Goal: Task Accomplishment & Management: Use online tool/utility

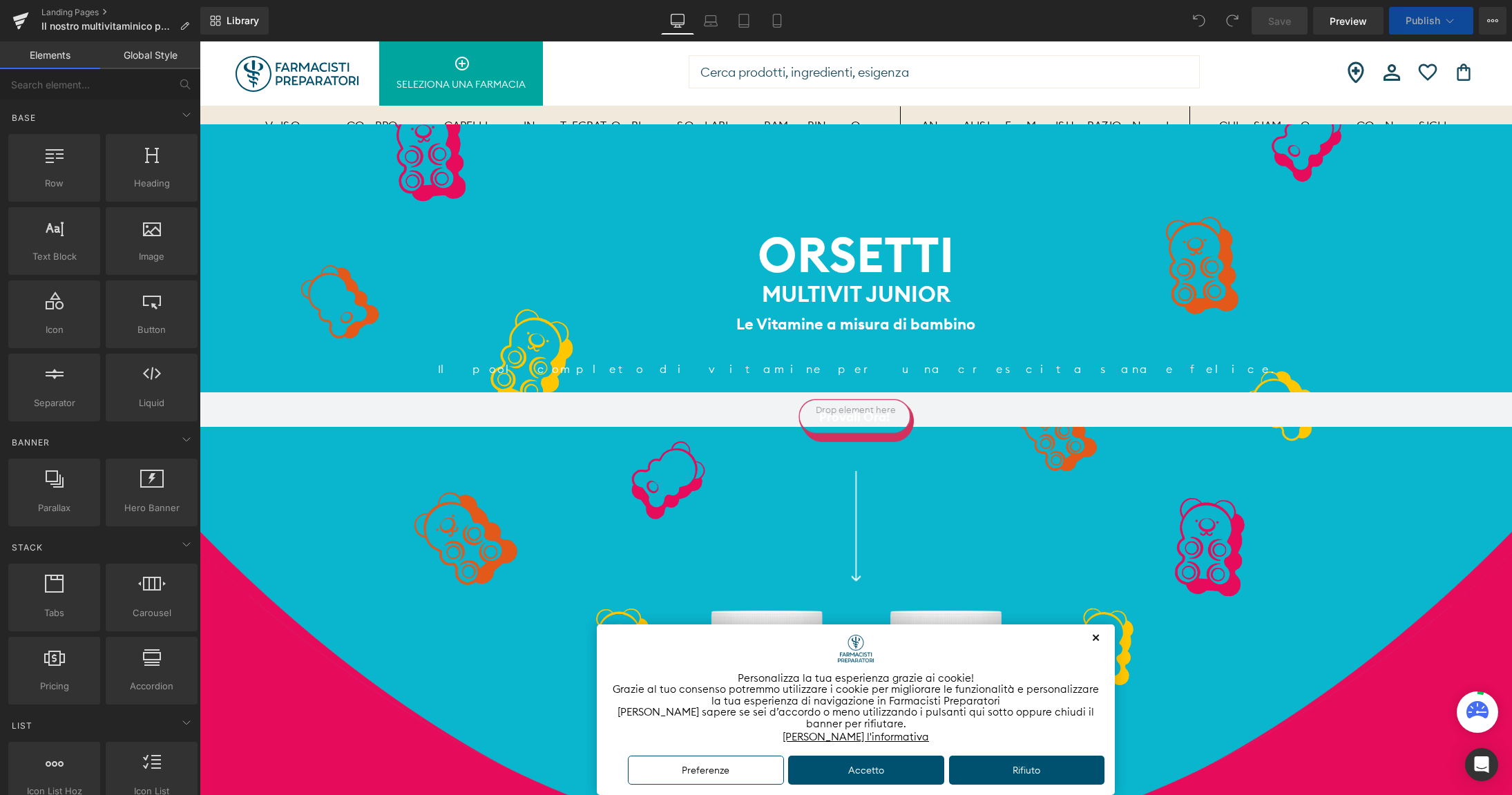
scroll to position [75, 0]
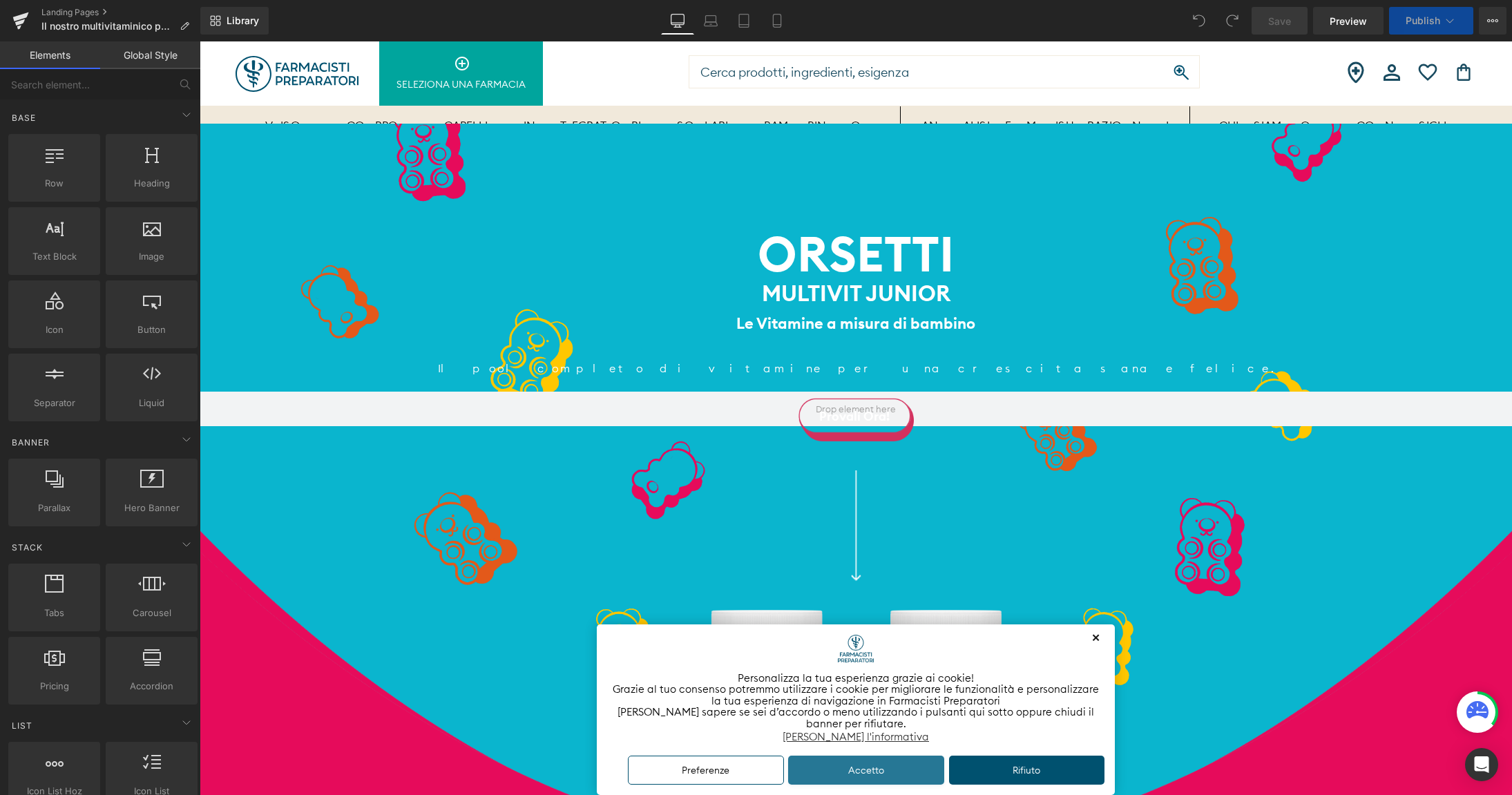
click at [866, 760] on button "Accetto" at bounding box center [866, 769] width 156 height 29
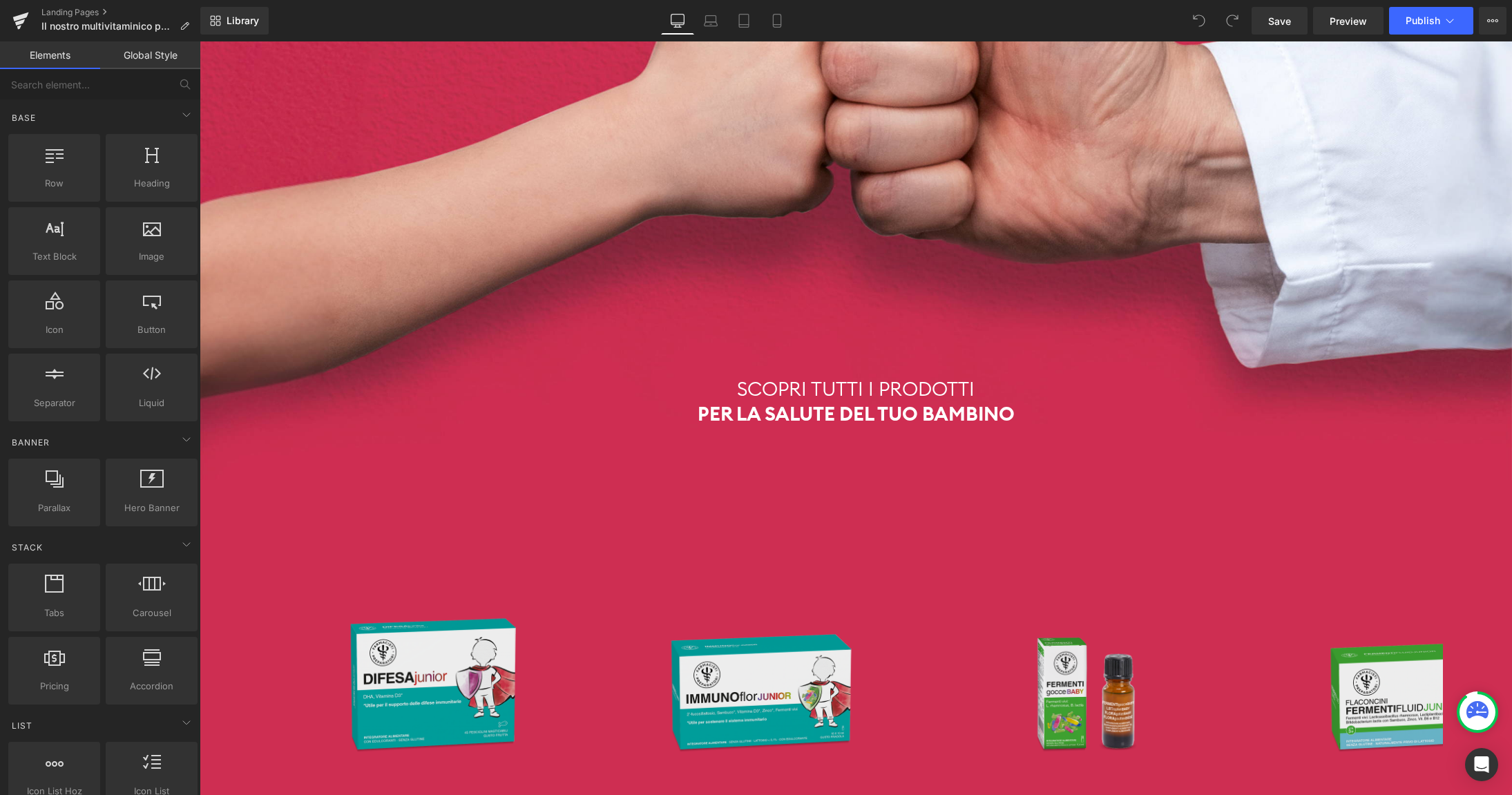
scroll to position [5128, 0]
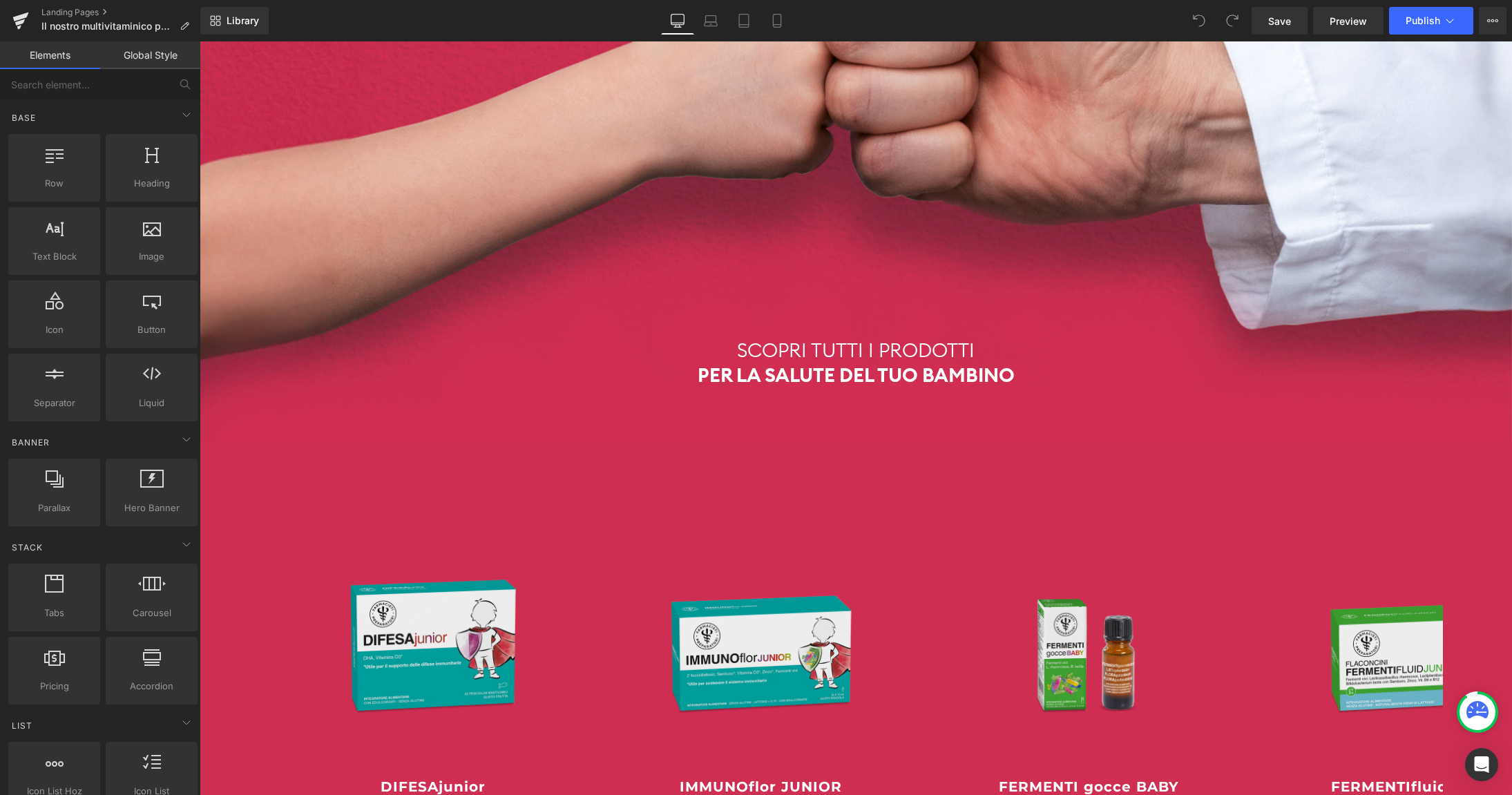
click at [910, 446] on div "Sale Off" at bounding box center [761, 597] width 328 height 350
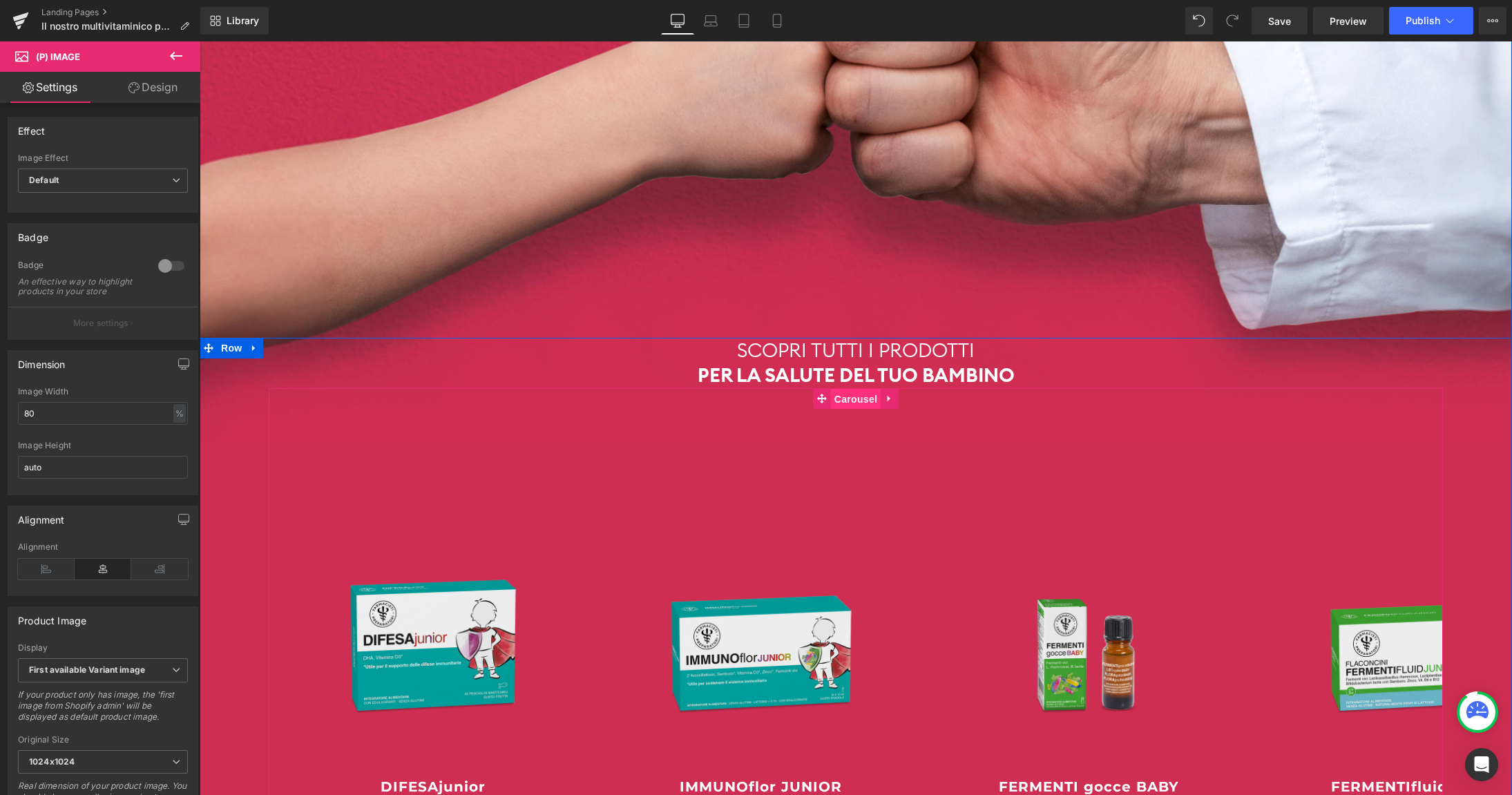
click at [858, 388] on span "Carousel" at bounding box center [855, 399] width 50 height 21
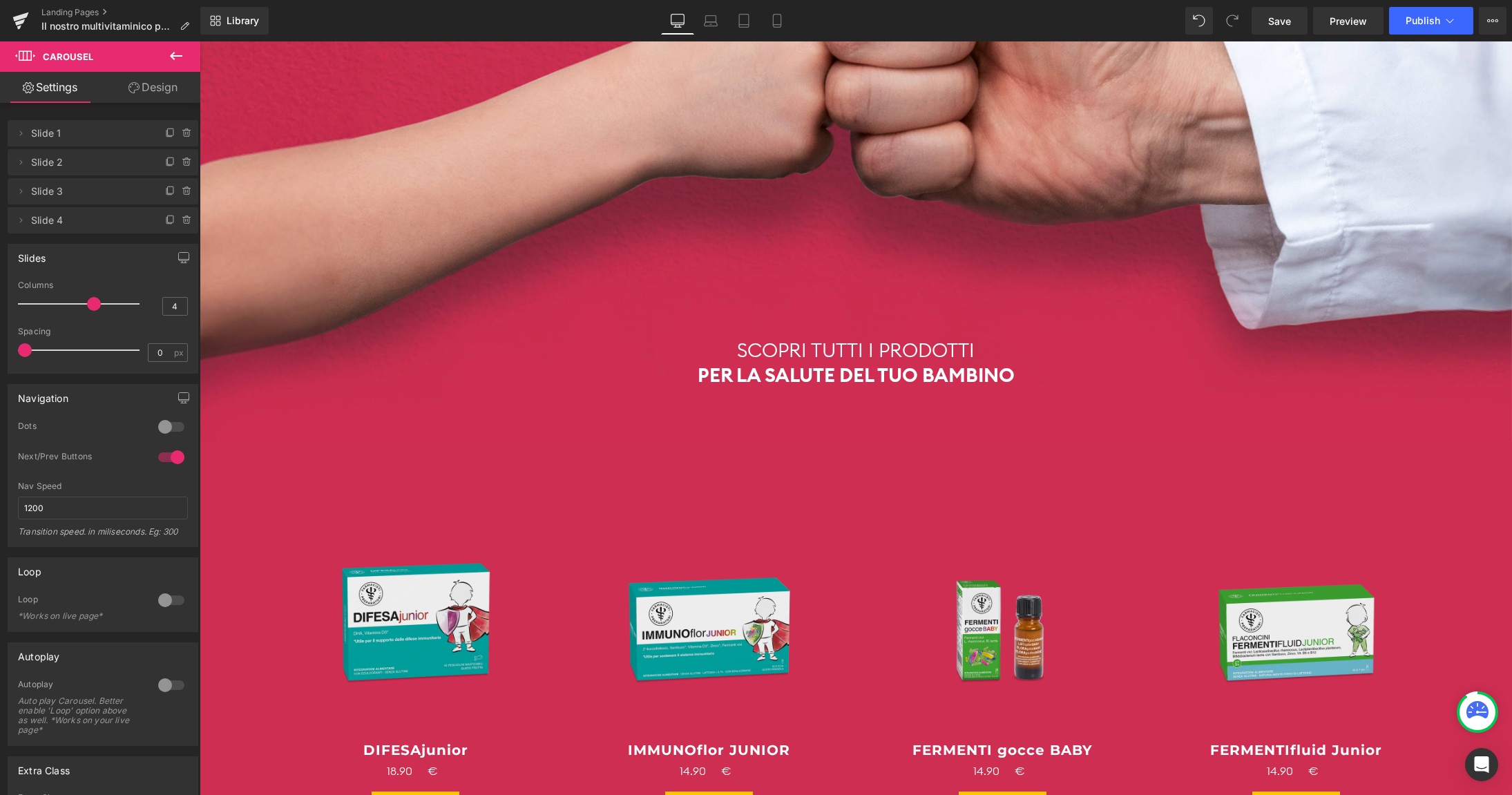
click at [90, 306] on span at bounding box center [94, 303] width 14 height 14
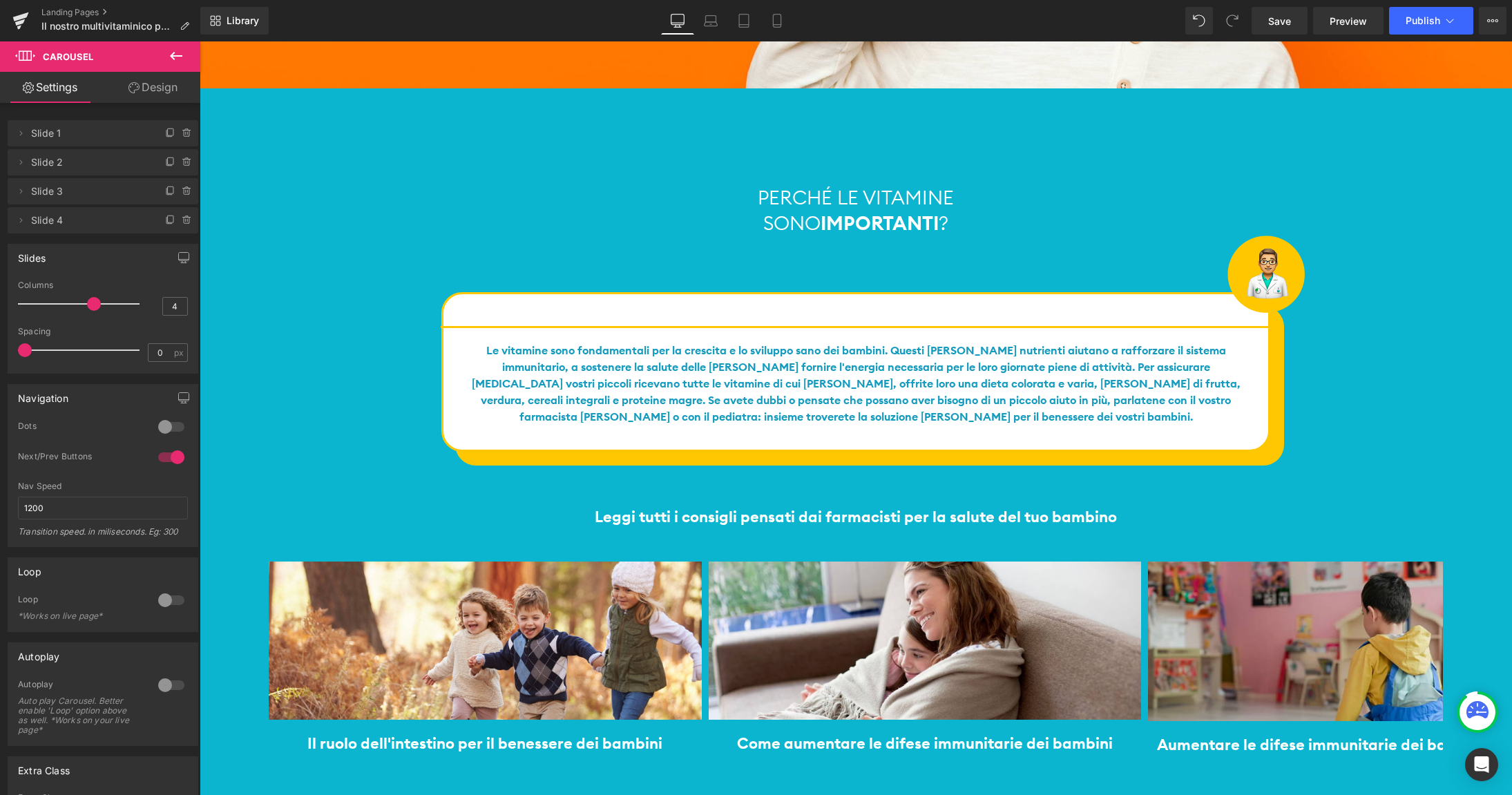
scroll to position [3176, 0]
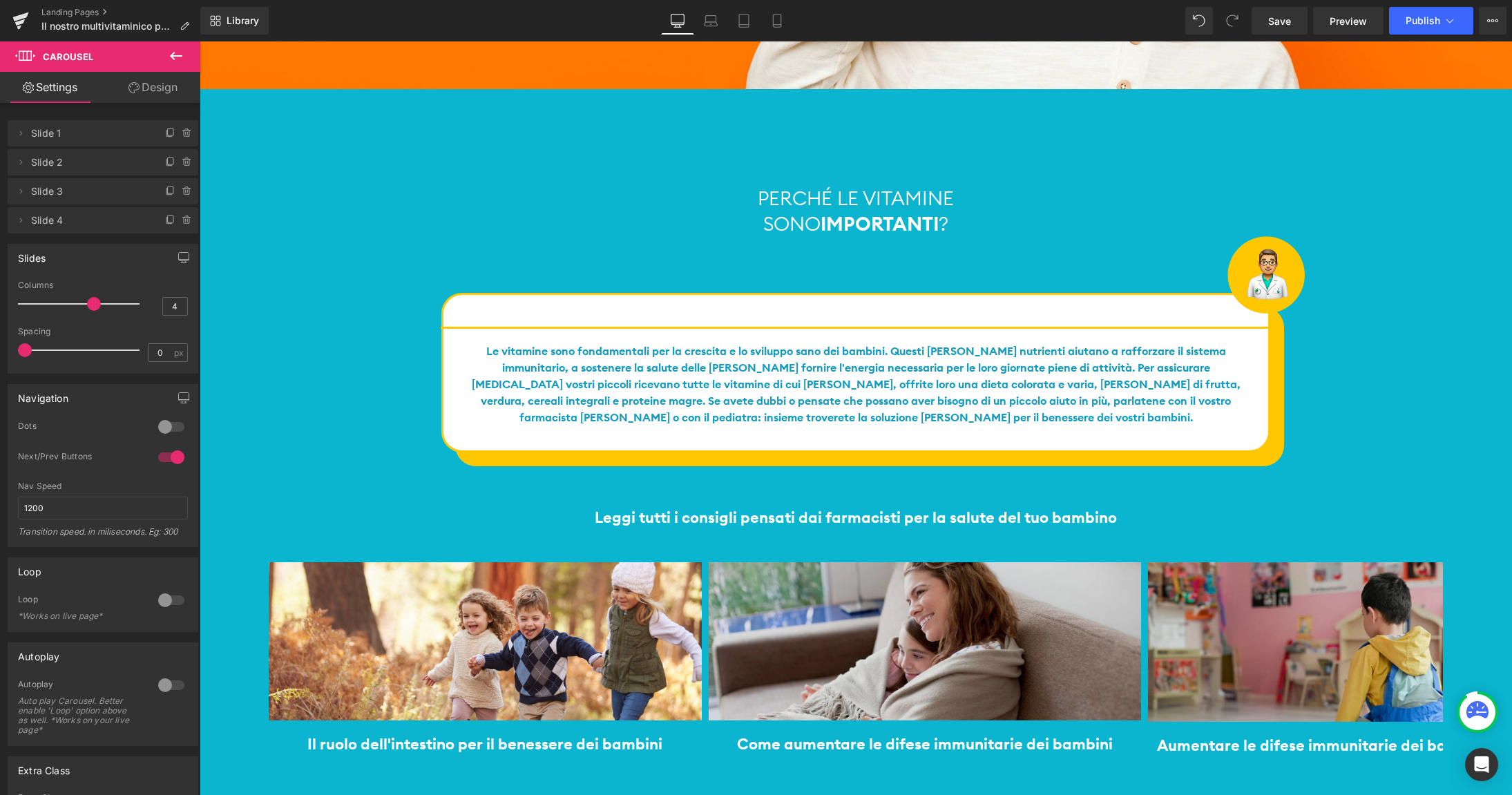
click at [785, 562] on img at bounding box center [925, 641] width 433 height 159
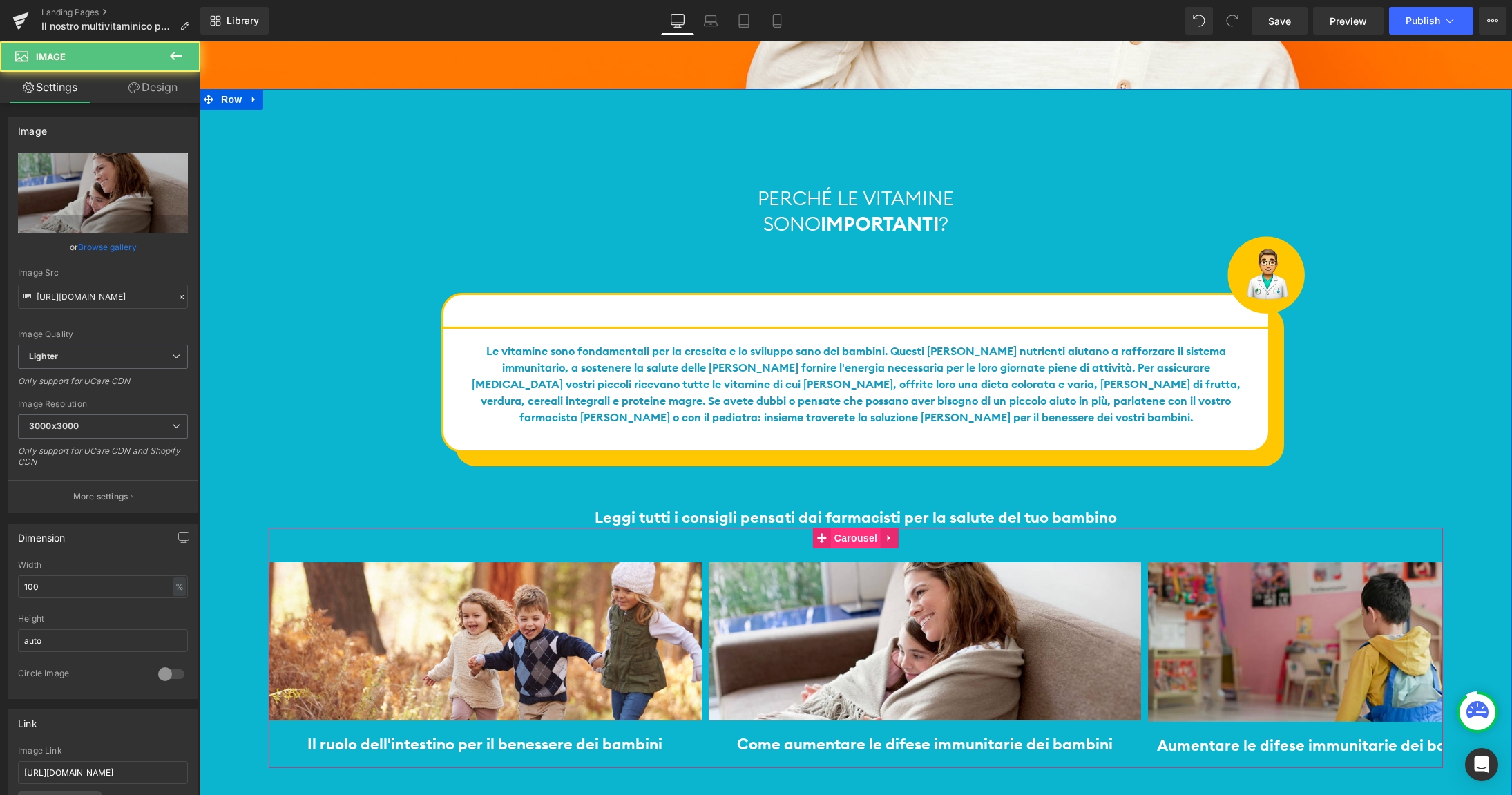
click at [852, 528] on span "Carousel" at bounding box center [855, 538] width 50 height 21
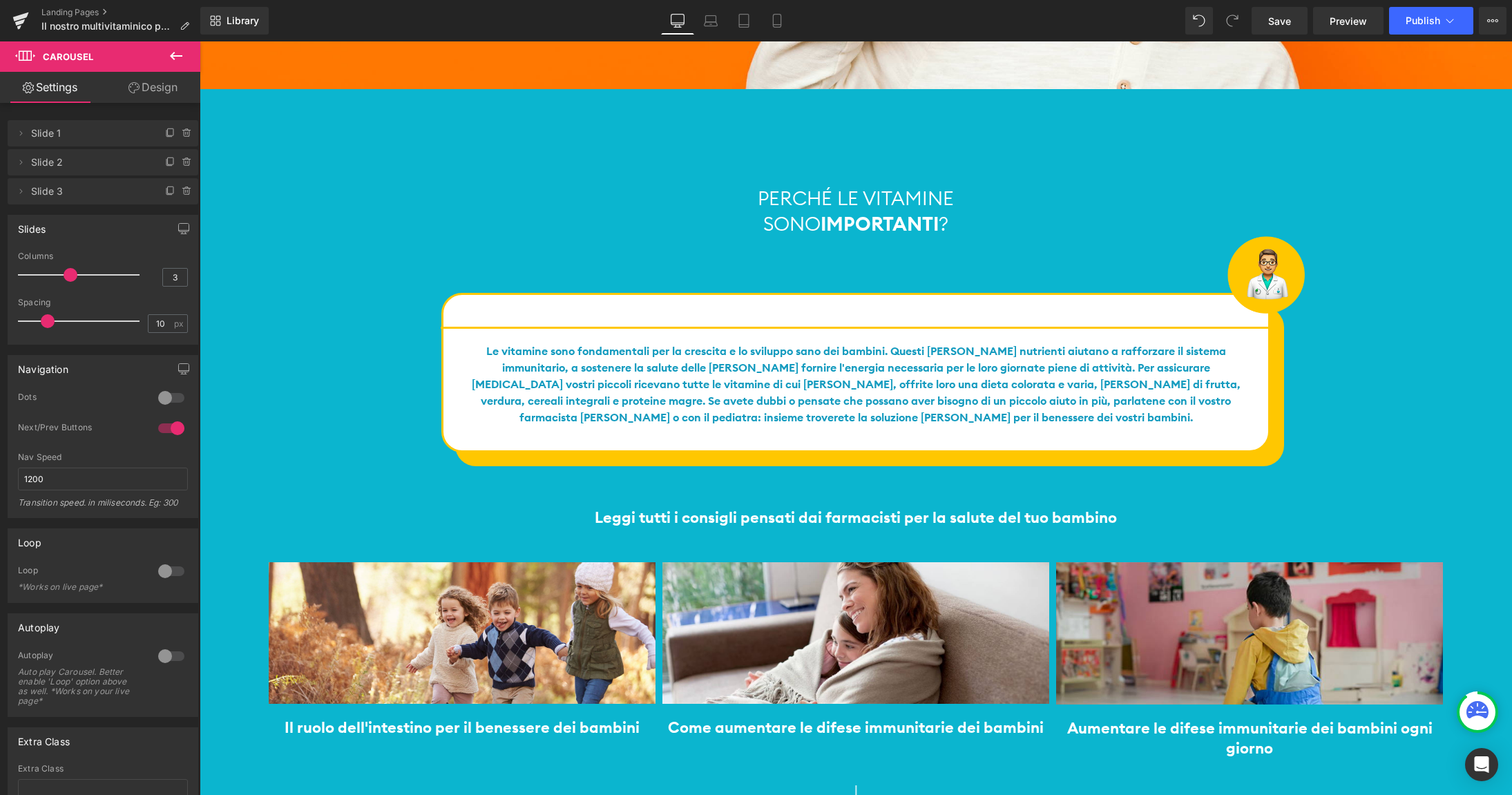
drag, startPoint x: 72, startPoint y: 276, endPoint x: 102, endPoint y: 282, distance: 30.6
click at [72, 276] on span at bounding box center [70, 275] width 14 height 14
click at [1274, 20] on span "Save" at bounding box center [1279, 20] width 23 height 14
click at [1355, 17] on span "Preview" at bounding box center [1349, 20] width 38 height 14
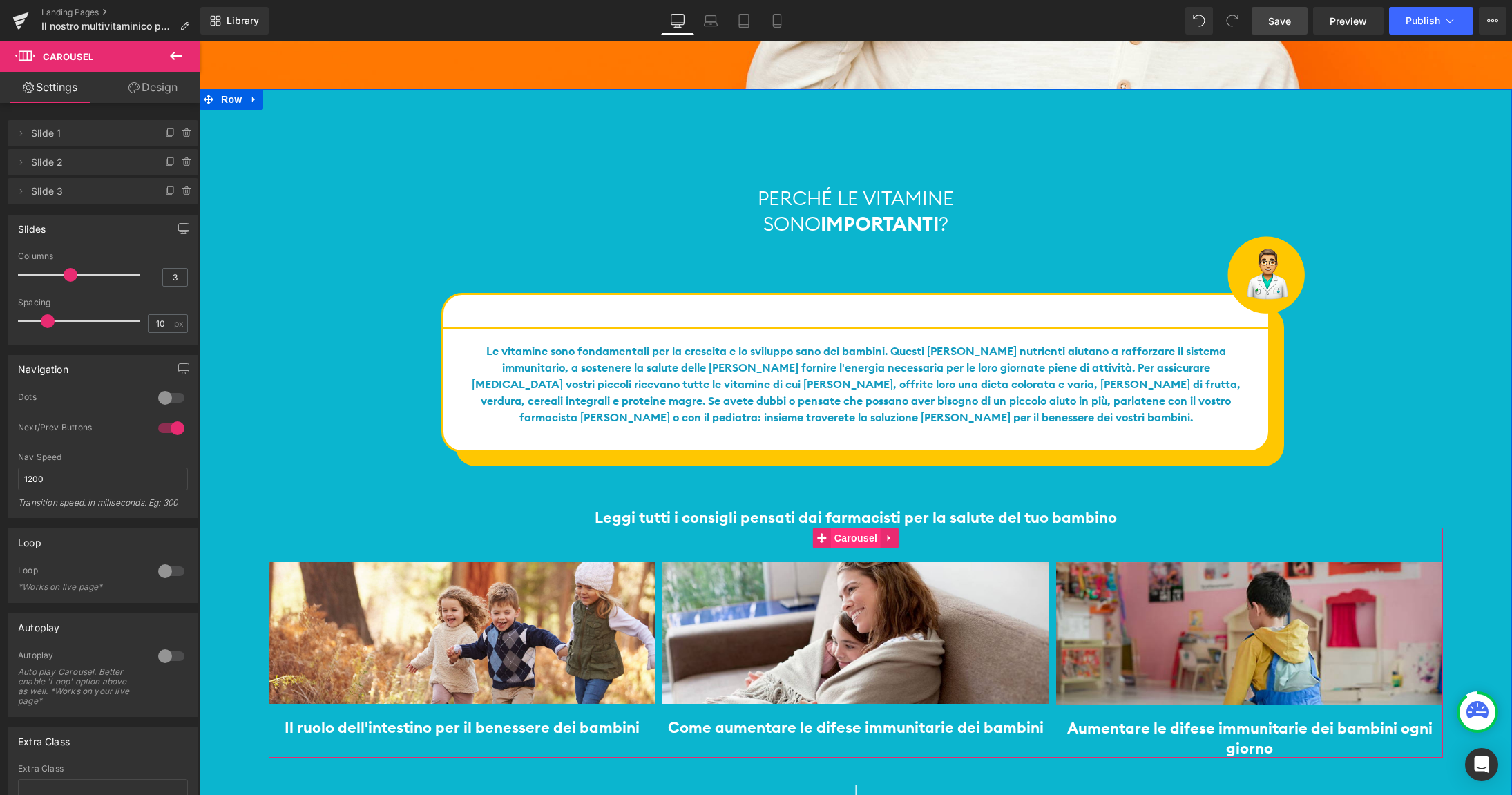
click at [849, 528] on span "Carousel" at bounding box center [855, 538] width 50 height 21
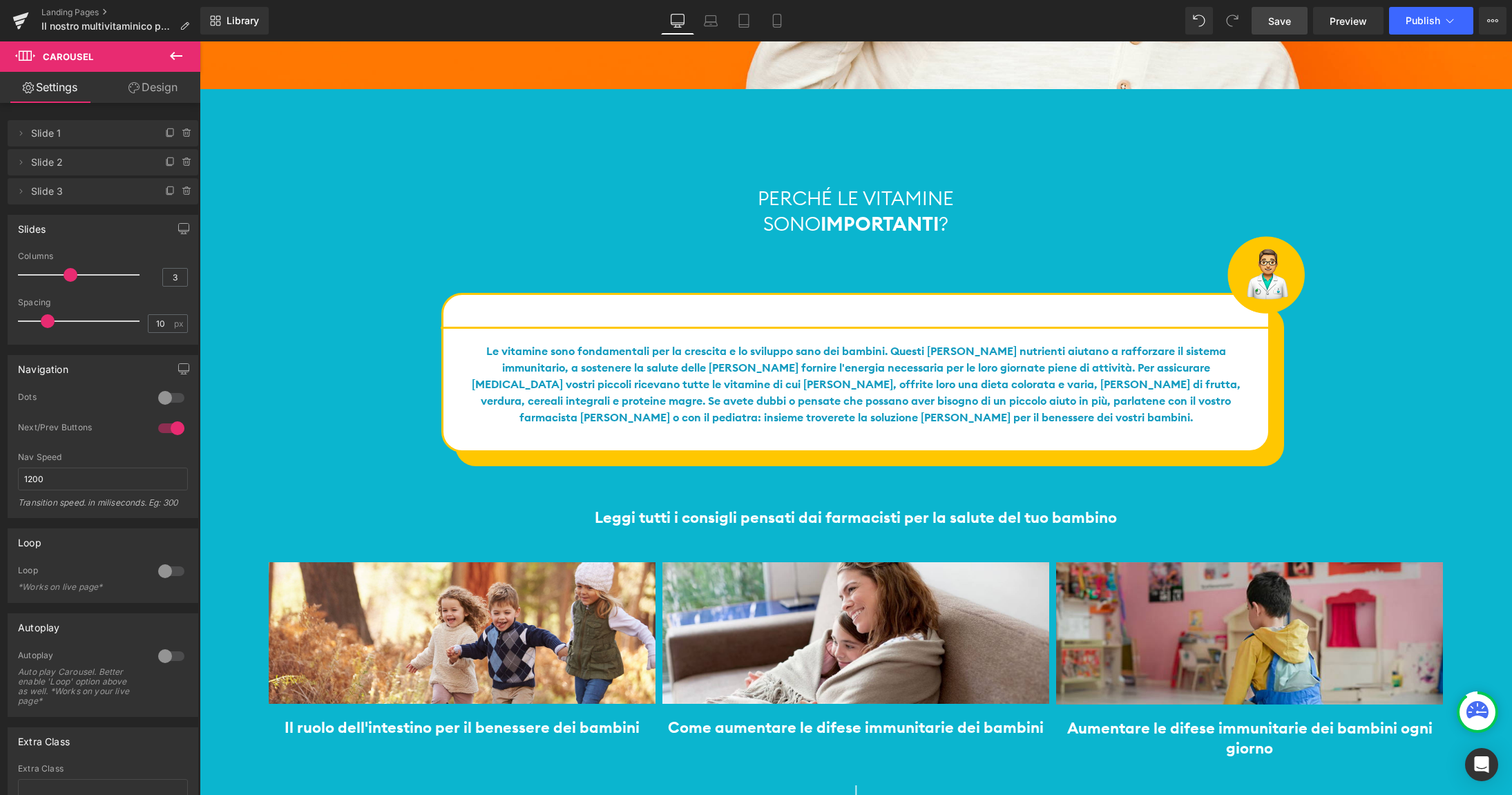
drag, startPoint x: 72, startPoint y: 277, endPoint x: 82, endPoint y: 279, distance: 10.2
click at [75, 278] on span at bounding box center [70, 275] width 14 height 14
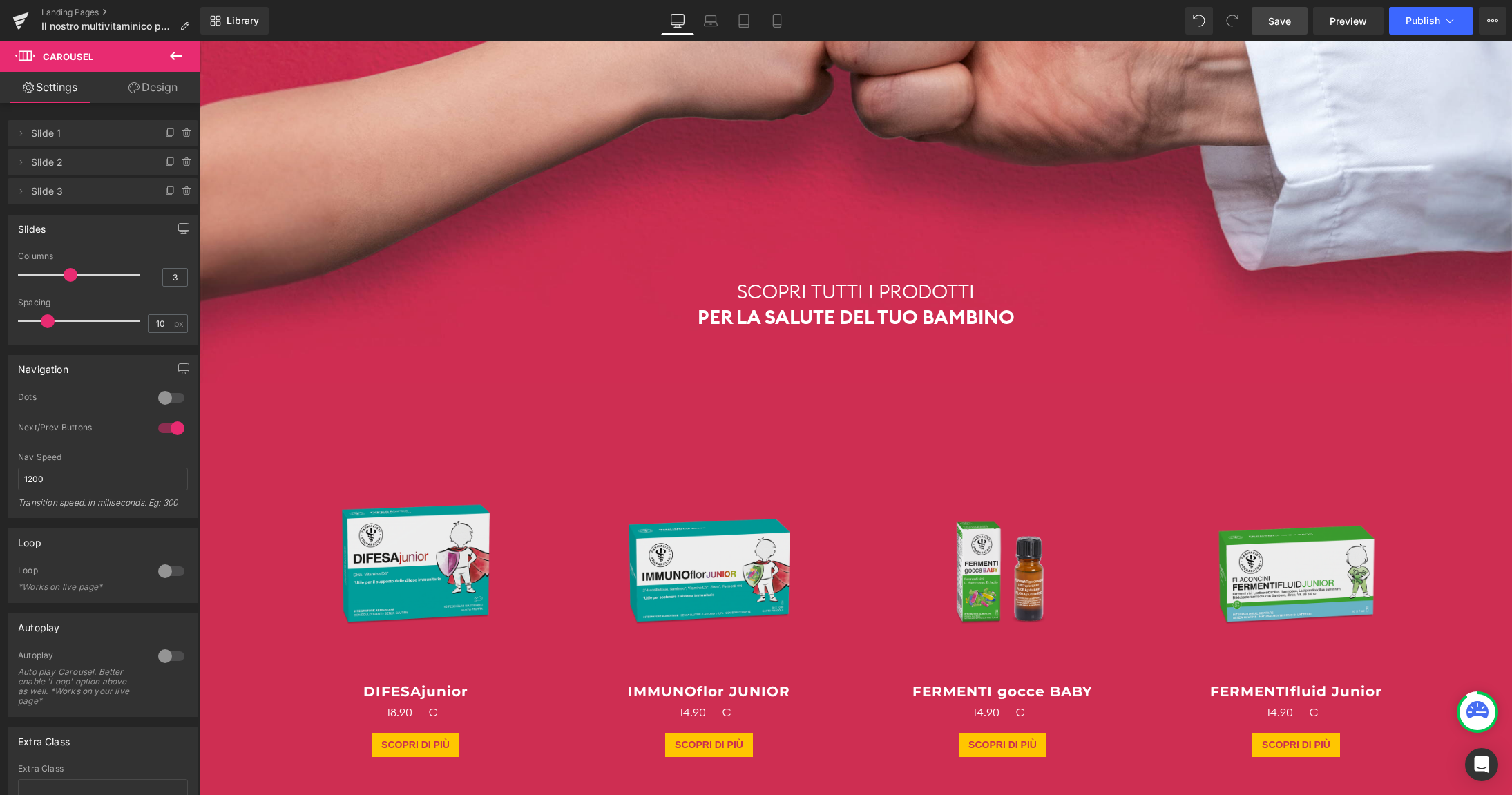
scroll to position [5158, 0]
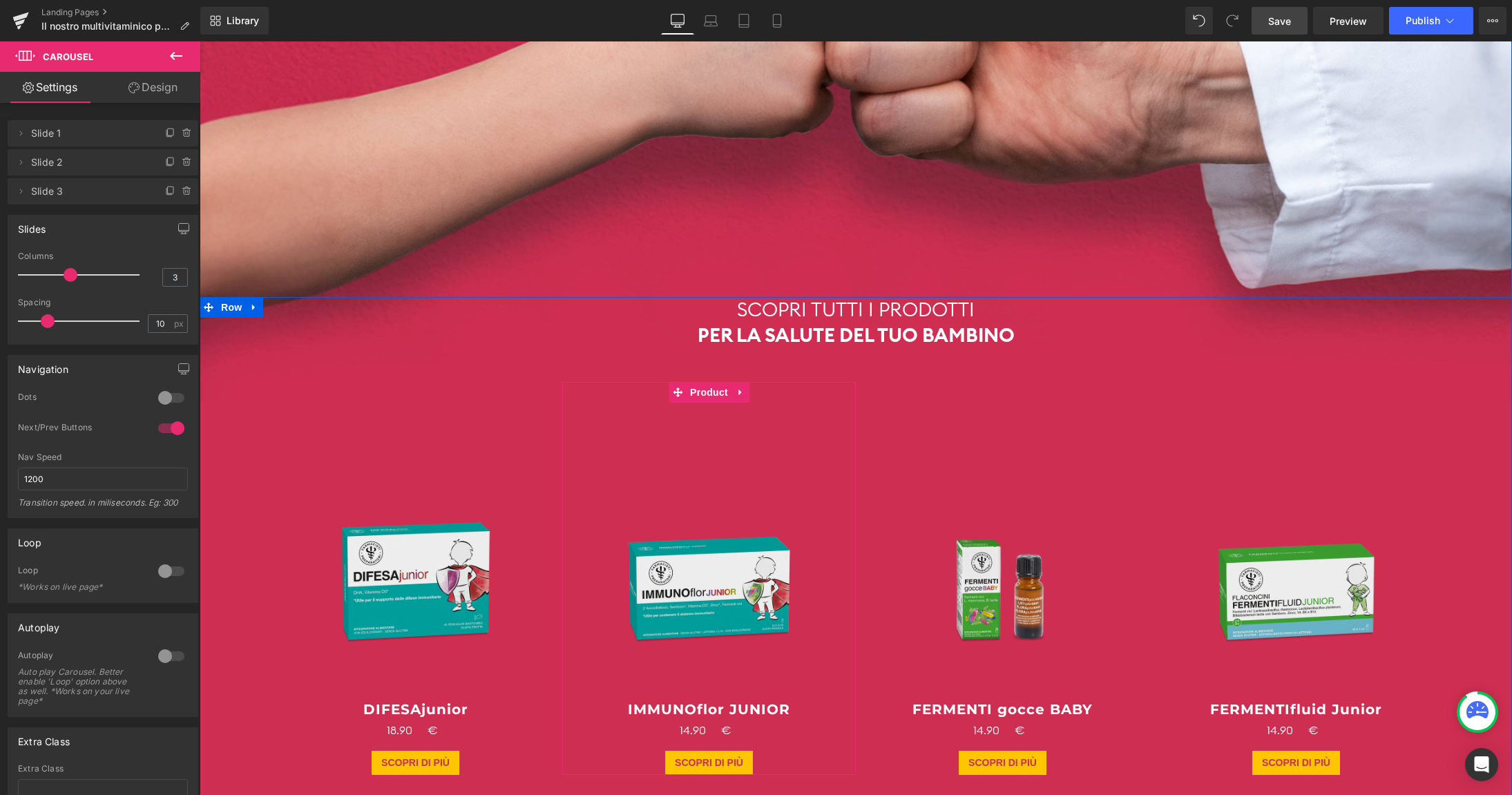
click at [849, 382] on div "Sale Off" at bounding box center [709, 538] width 294 height 312
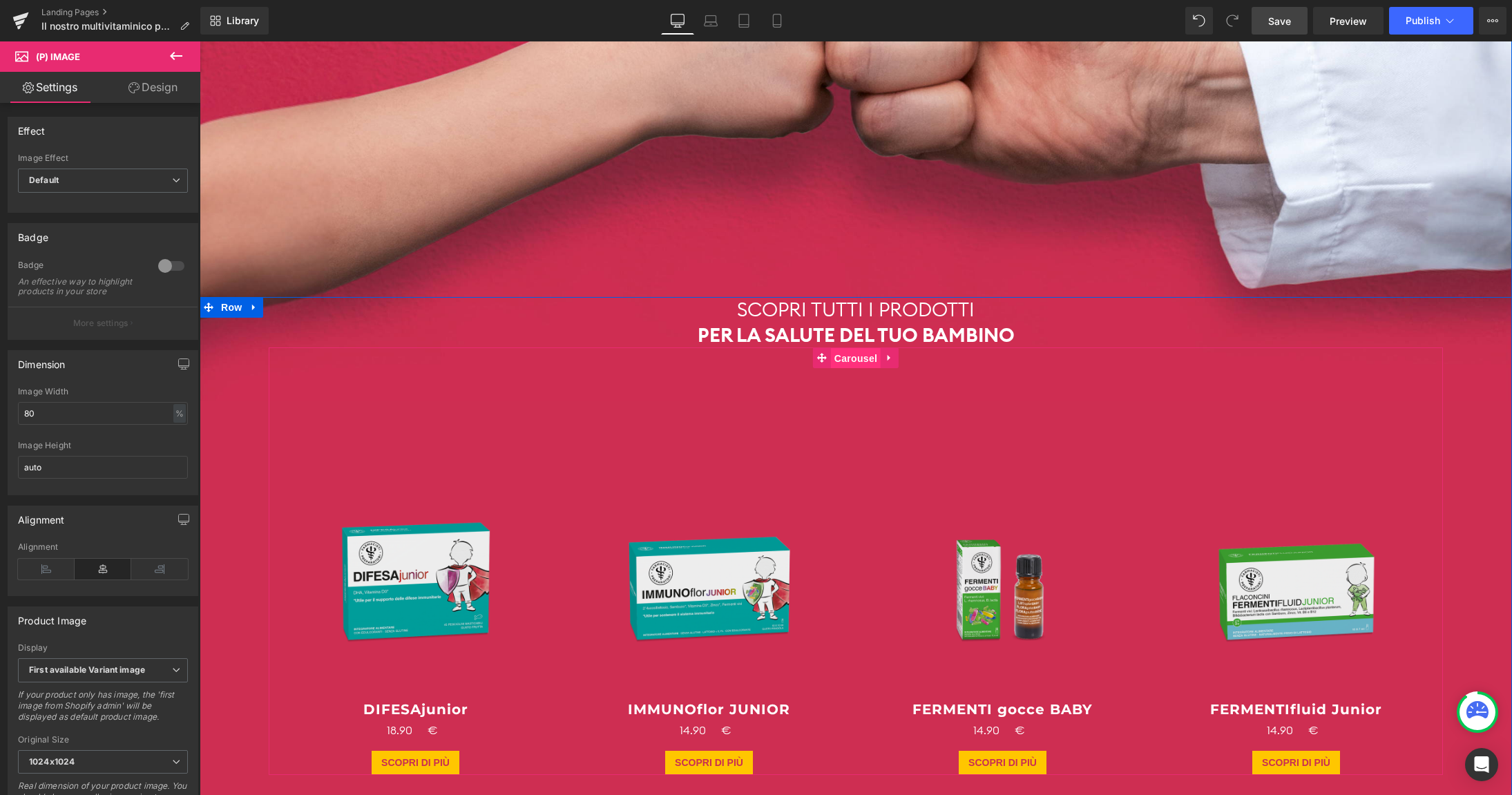
click at [857, 348] on span "Carousel" at bounding box center [855, 358] width 50 height 21
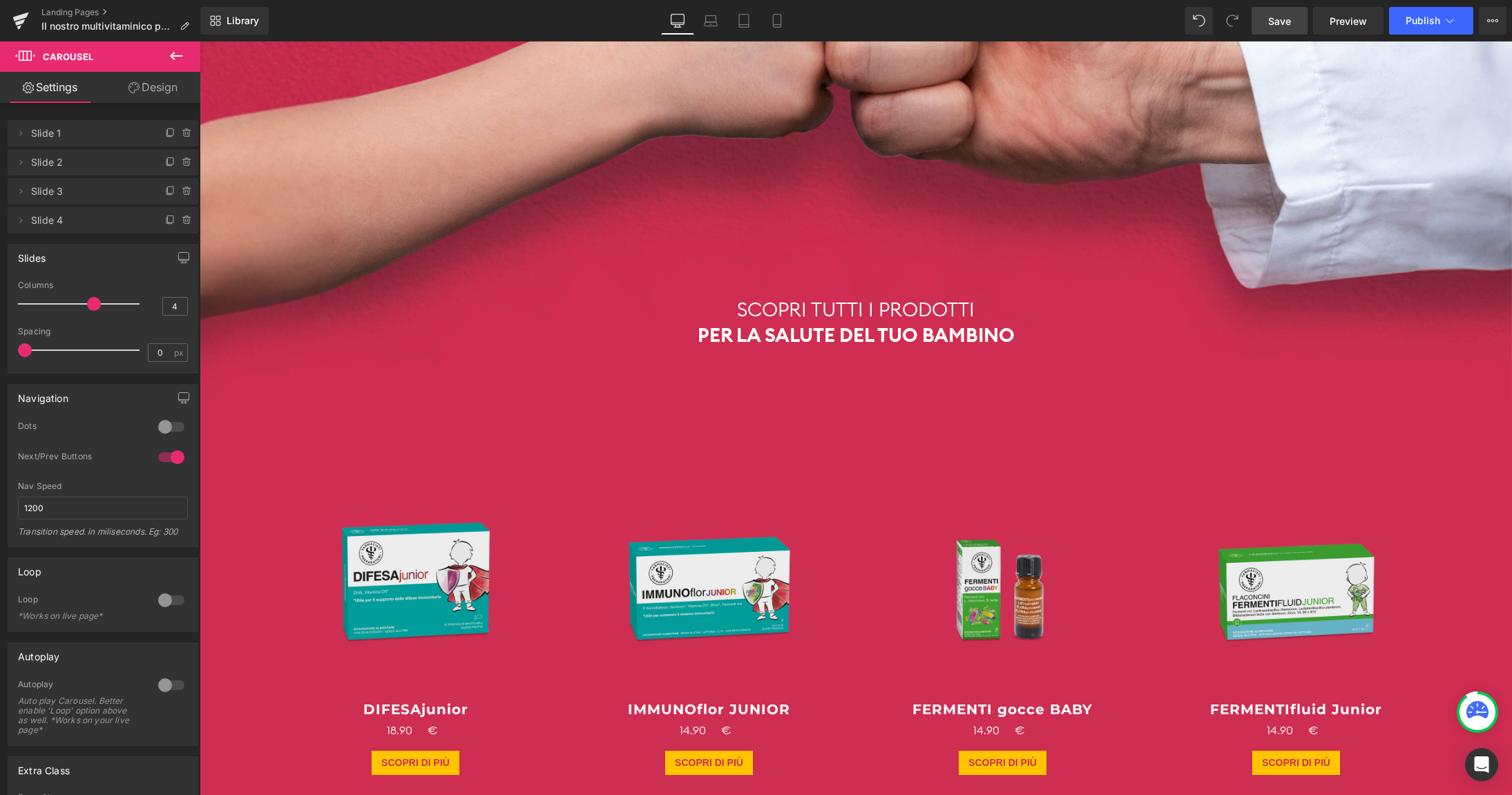
drag, startPoint x: 26, startPoint y: 352, endPoint x: 0, endPoint y: 346, distance: 26.7
click at [0, 346] on div "Slides 4 Columns 4 3 Columns 3 3 Columns 3 1 Columns 1 0px Spacing 0 px 5px Spa…" at bounding box center [103, 303] width 206 height 140
click at [93, 303] on span at bounding box center [94, 303] width 14 height 14
click at [719, 28] on link "Laptop" at bounding box center [711, 20] width 33 height 28
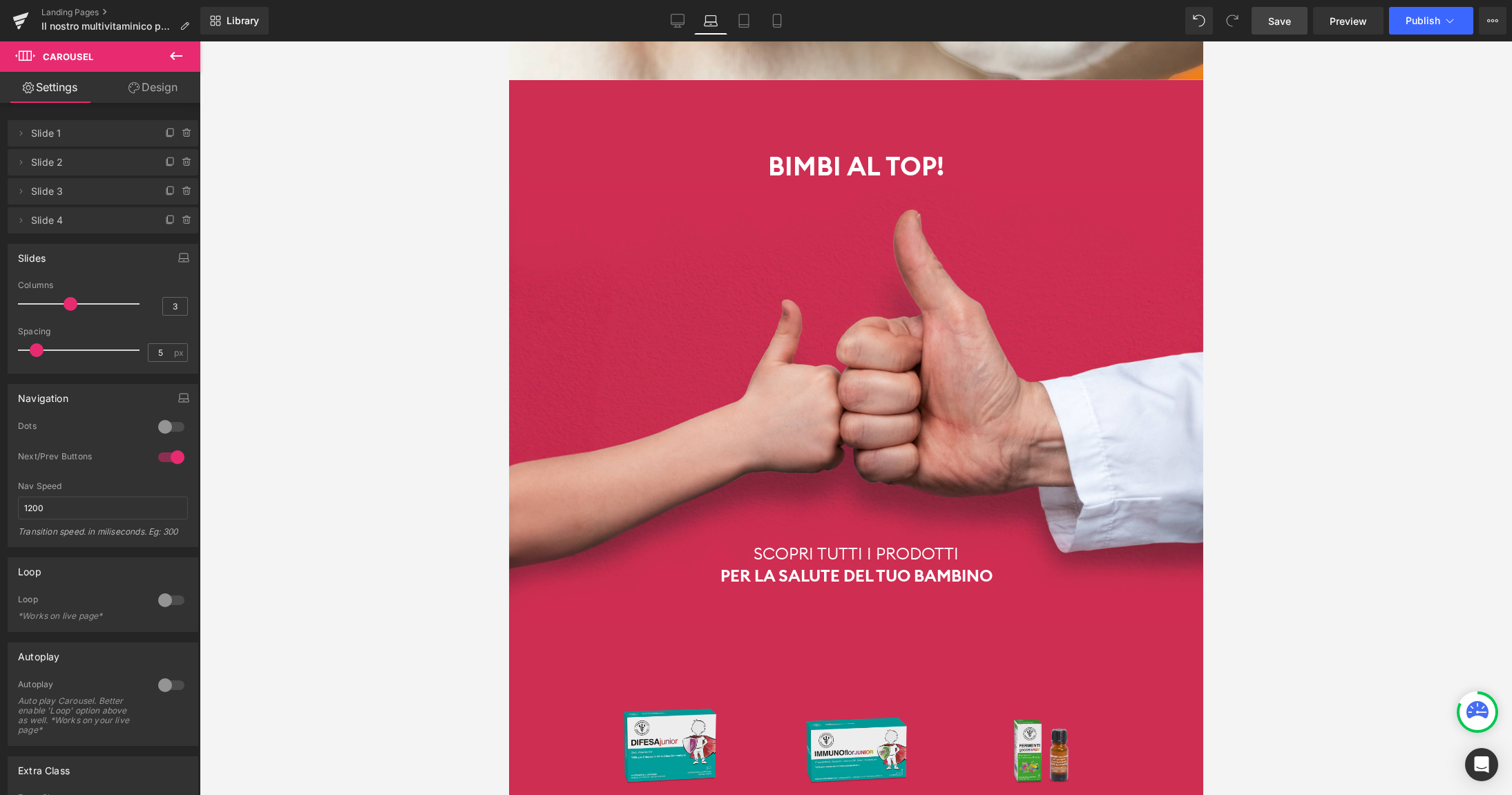
scroll to position [3922, 0]
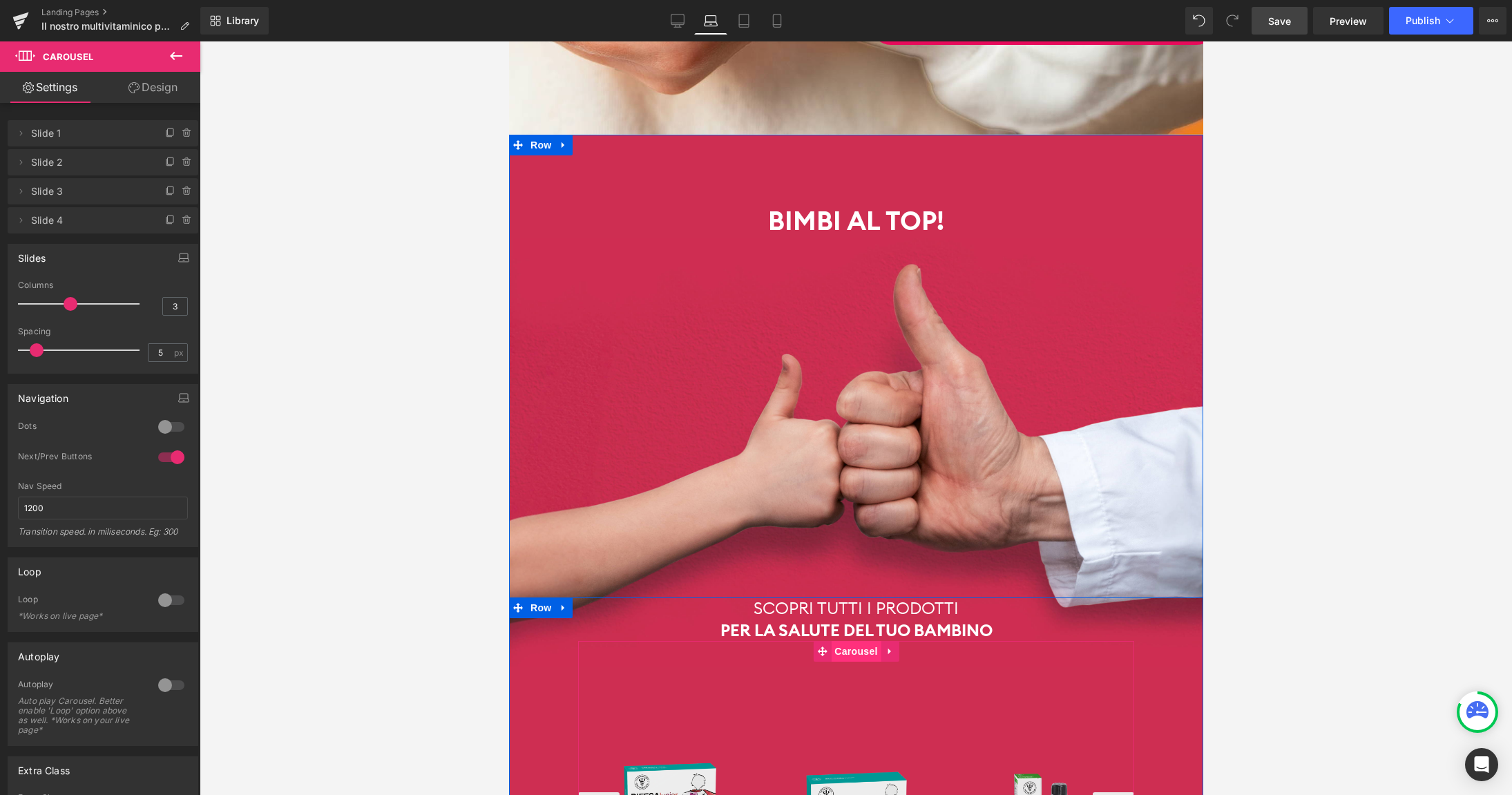
click at [848, 641] on span "Carousel" at bounding box center [855, 651] width 50 height 21
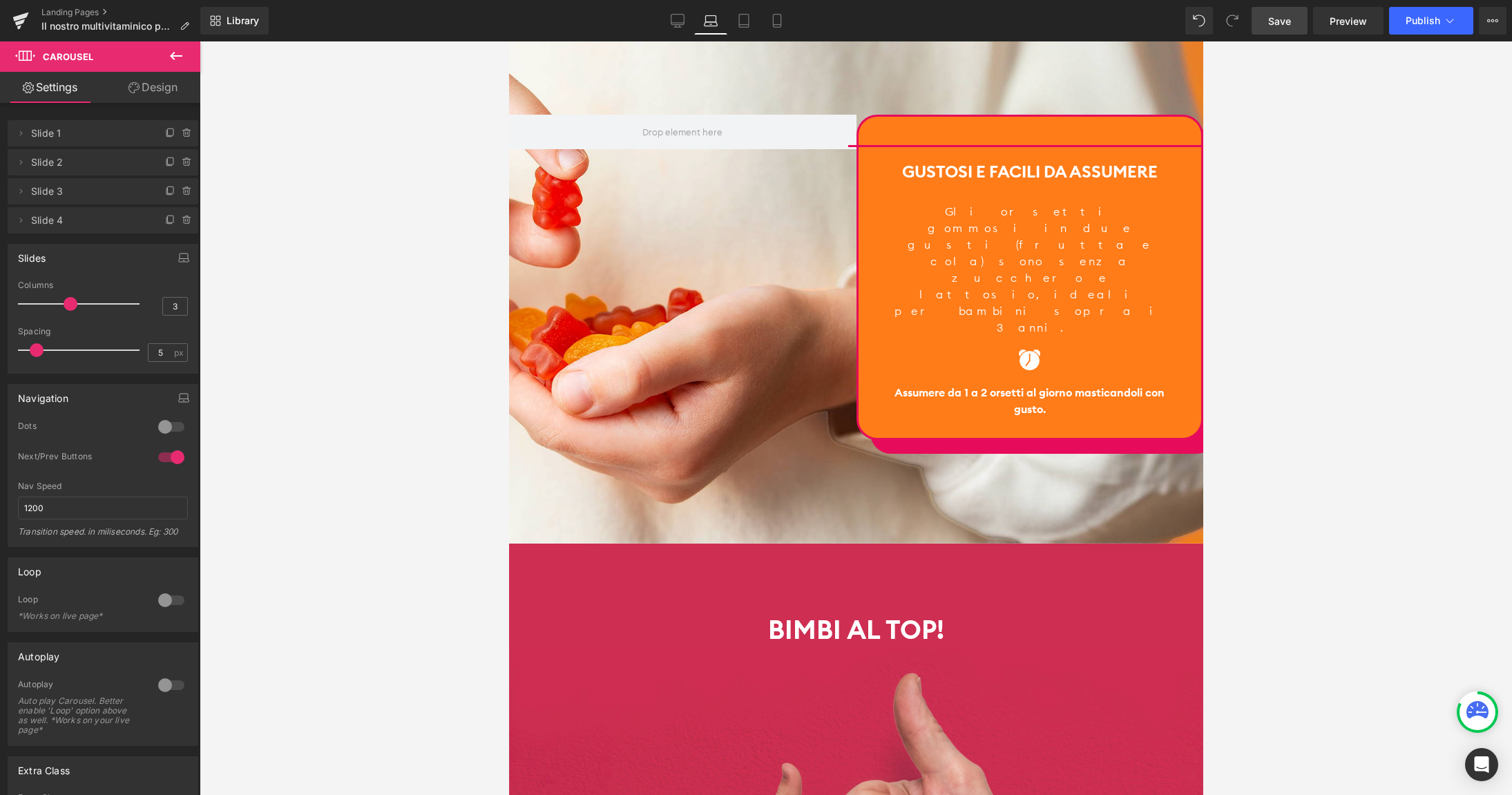
scroll to position [3651, 0]
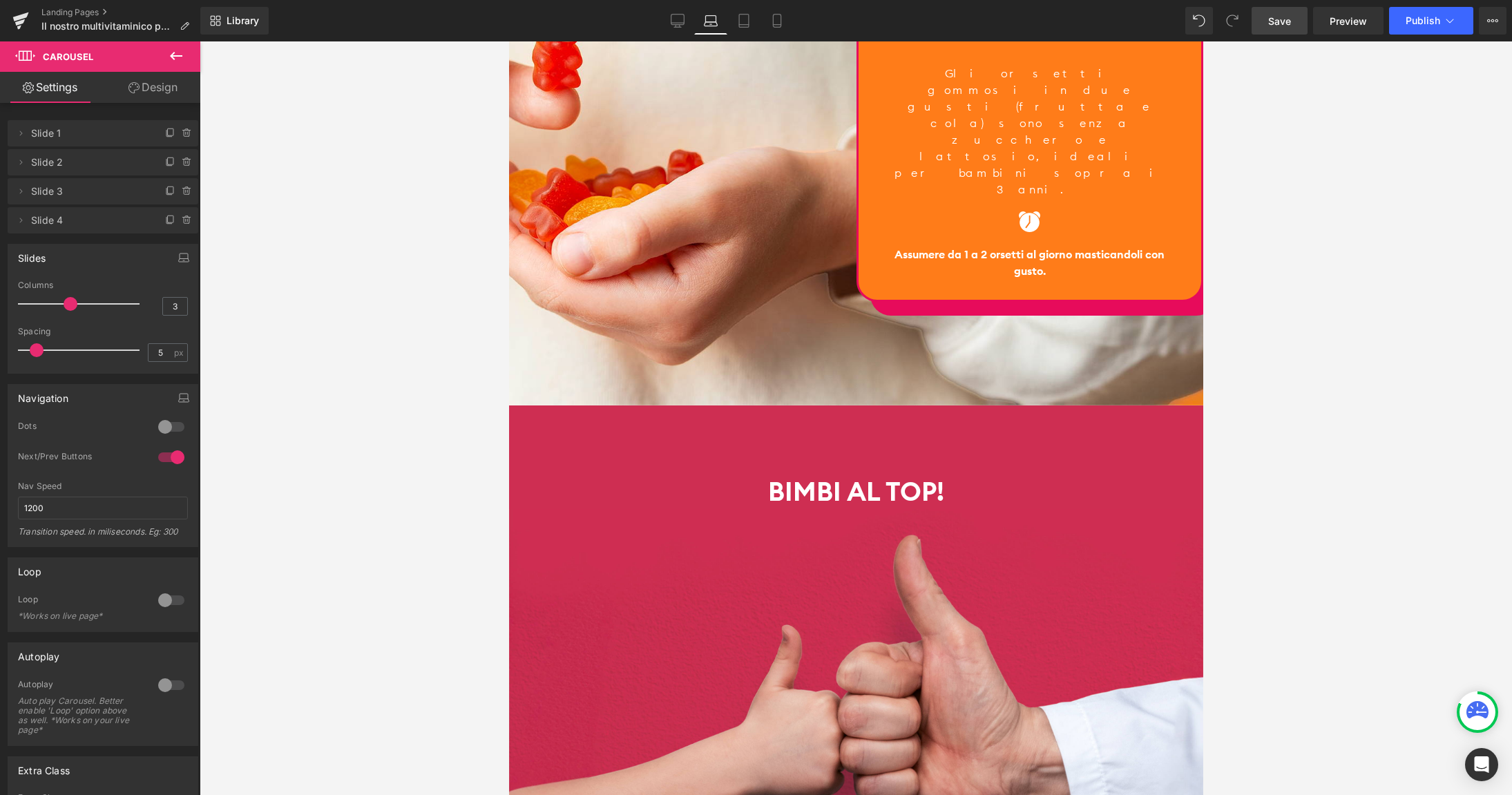
click at [71, 304] on span at bounding box center [70, 303] width 14 height 14
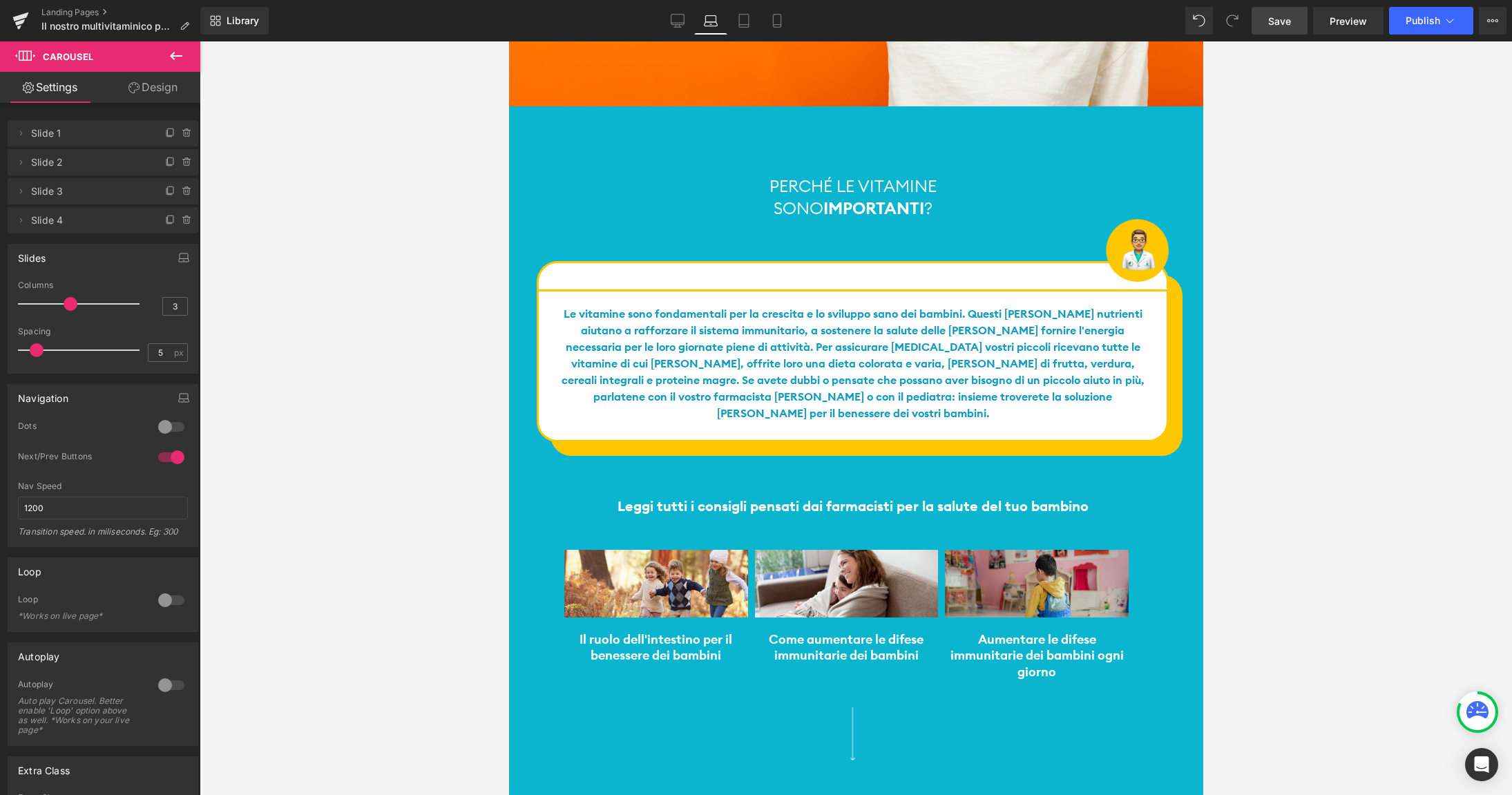
scroll to position [2733, 0]
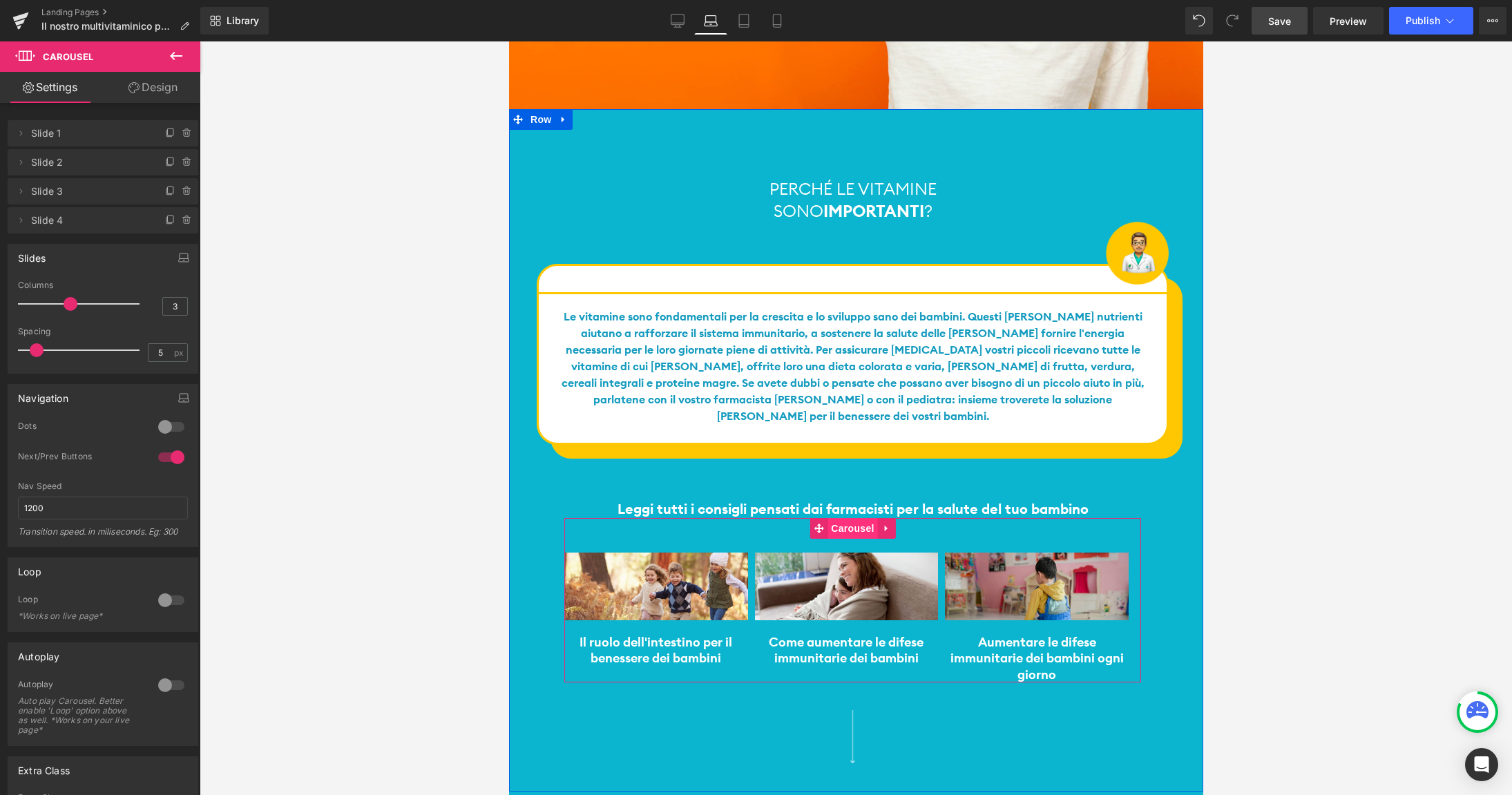
click at [842, 518] on span "Carousel" at bounding box center [852, 528] width 50 height 21
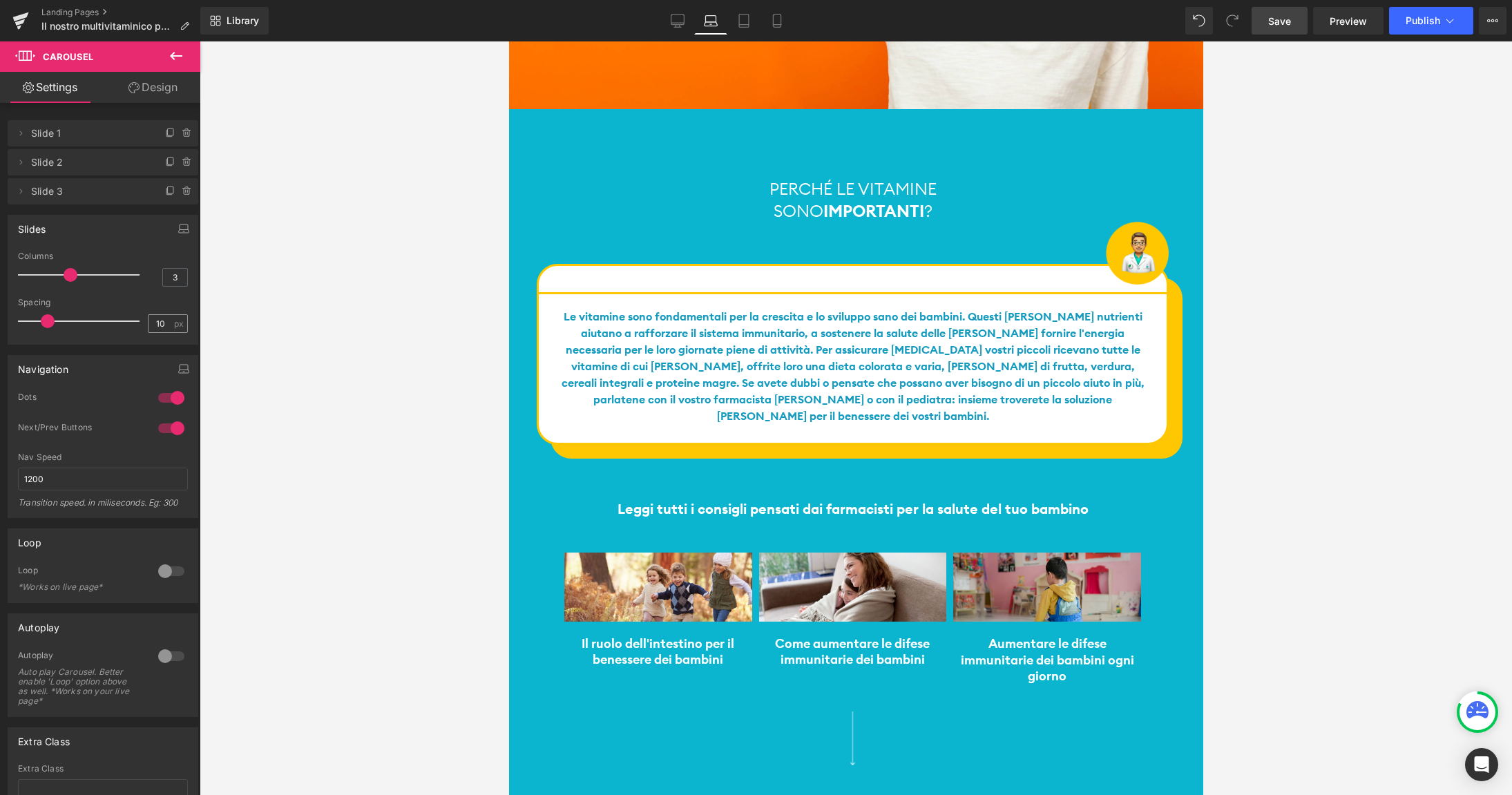
drag, startPoint x: 73, startPoint y: 274, endPoint x: 175, endPoint y: 315, distance: 109.9
click at [73, 274] on span at bounding box center [70, 275] width 14 height 14
click at [747, 22] on icon at bounding box center [744, 20] width 14 height 14
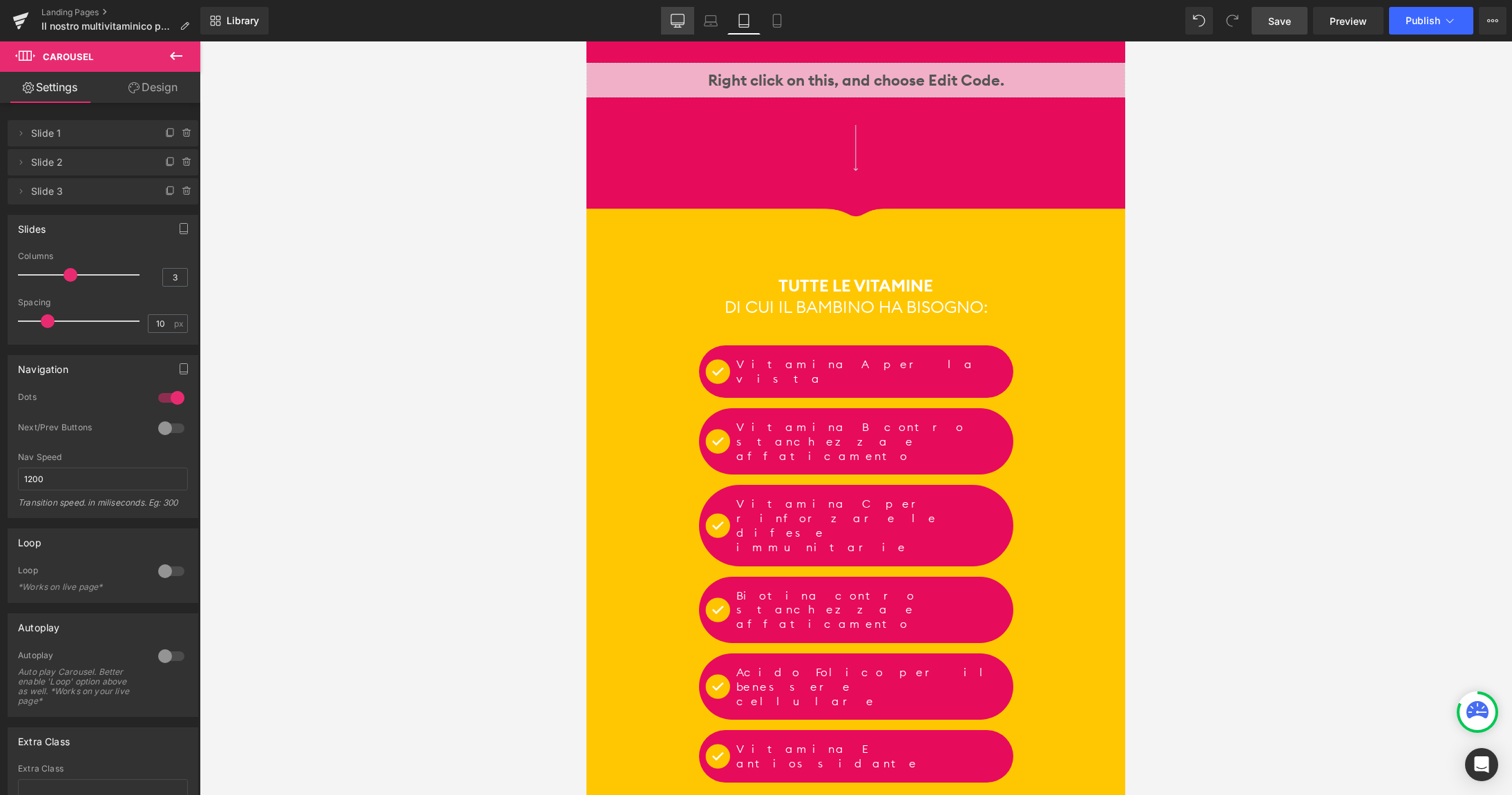
click at [677, 20] on icon at bounding box center [678, 20] width 14 height 14
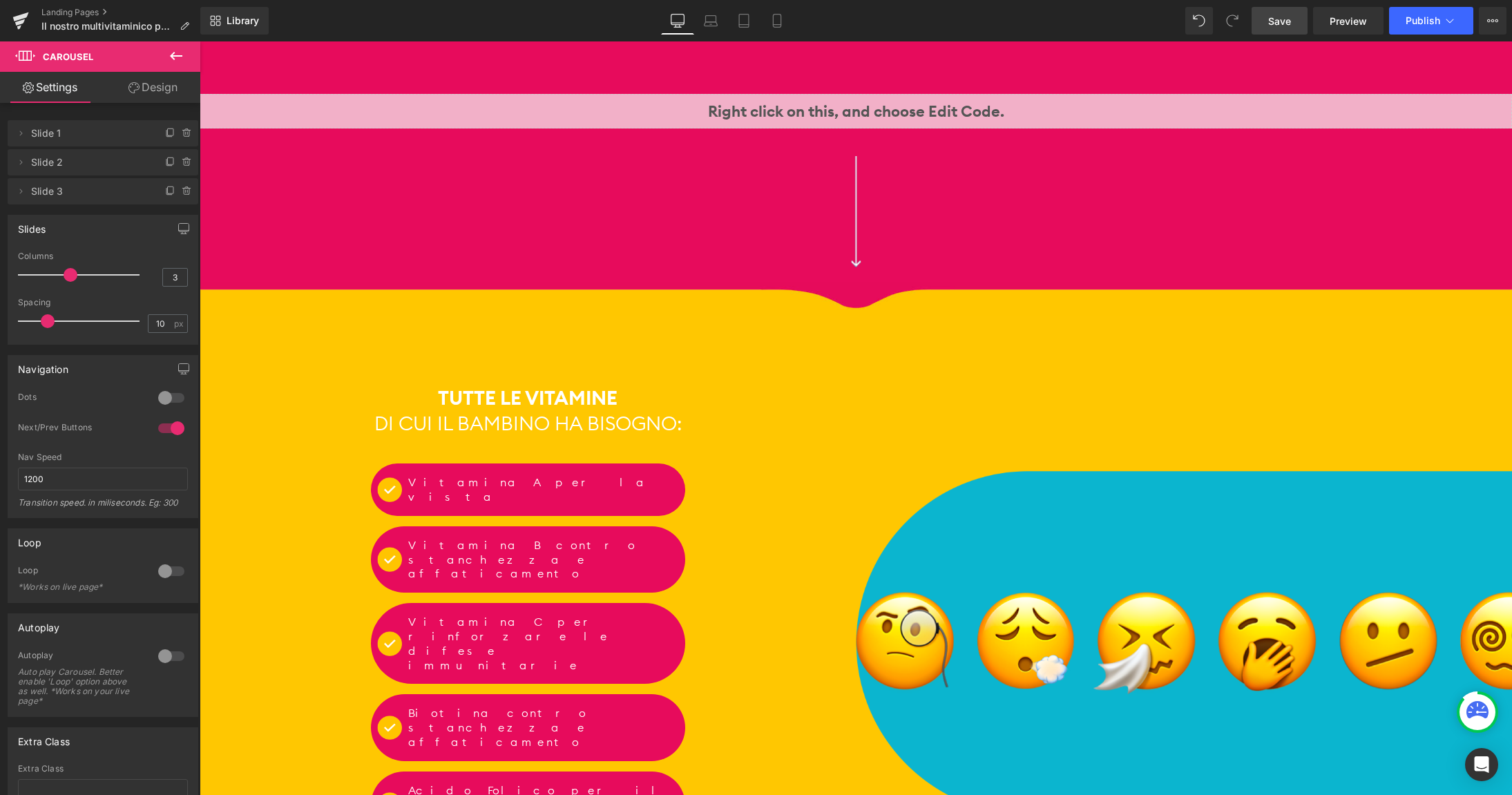
scroll to position [1659, 0]
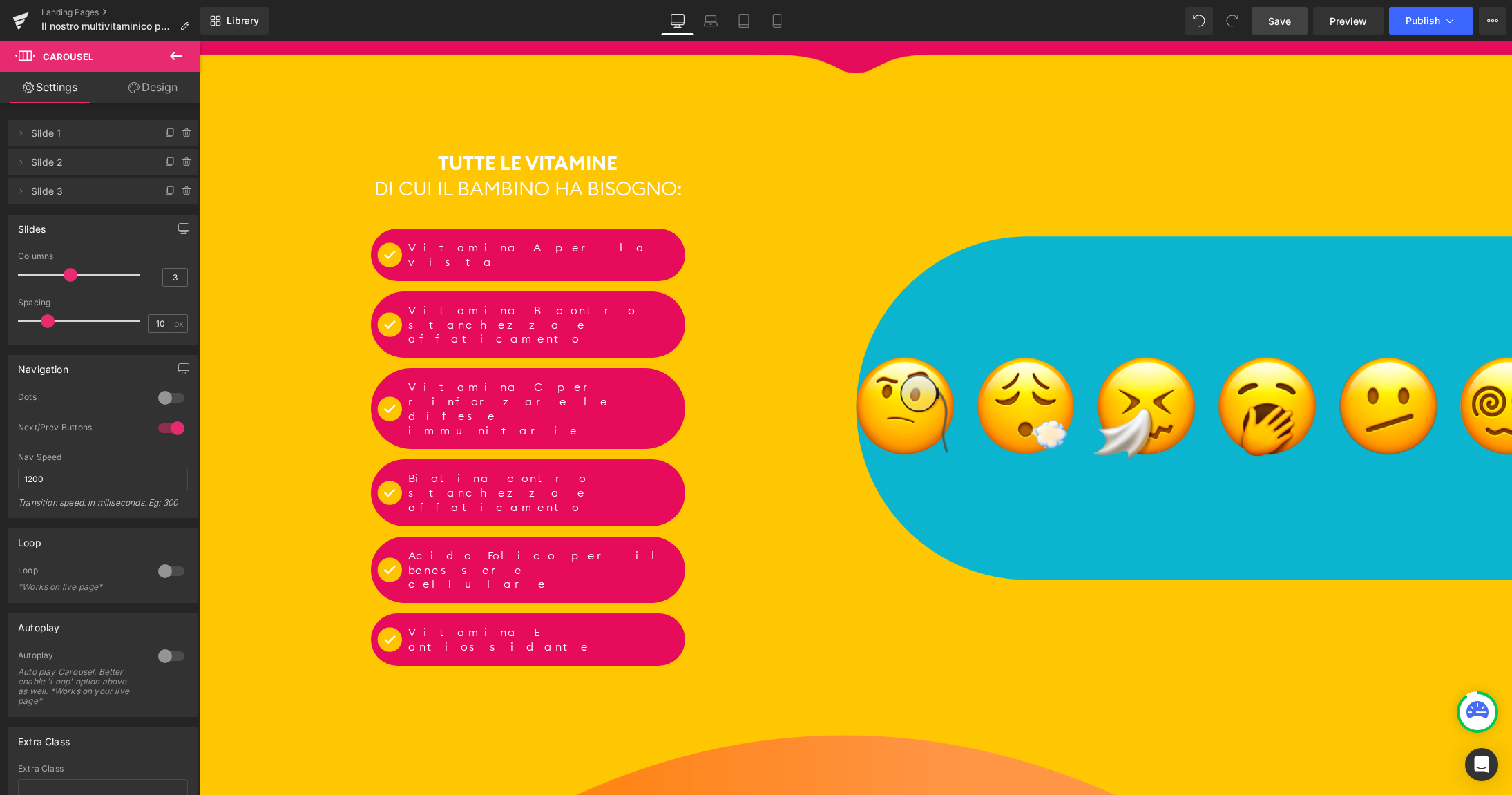
click at [1282, 27] on span "Save" at bounding box center [1279, 20] width 23 height 14
click at [1334, 29] on link "Preview" at bounding box center [1349, 20] width 71 height 28
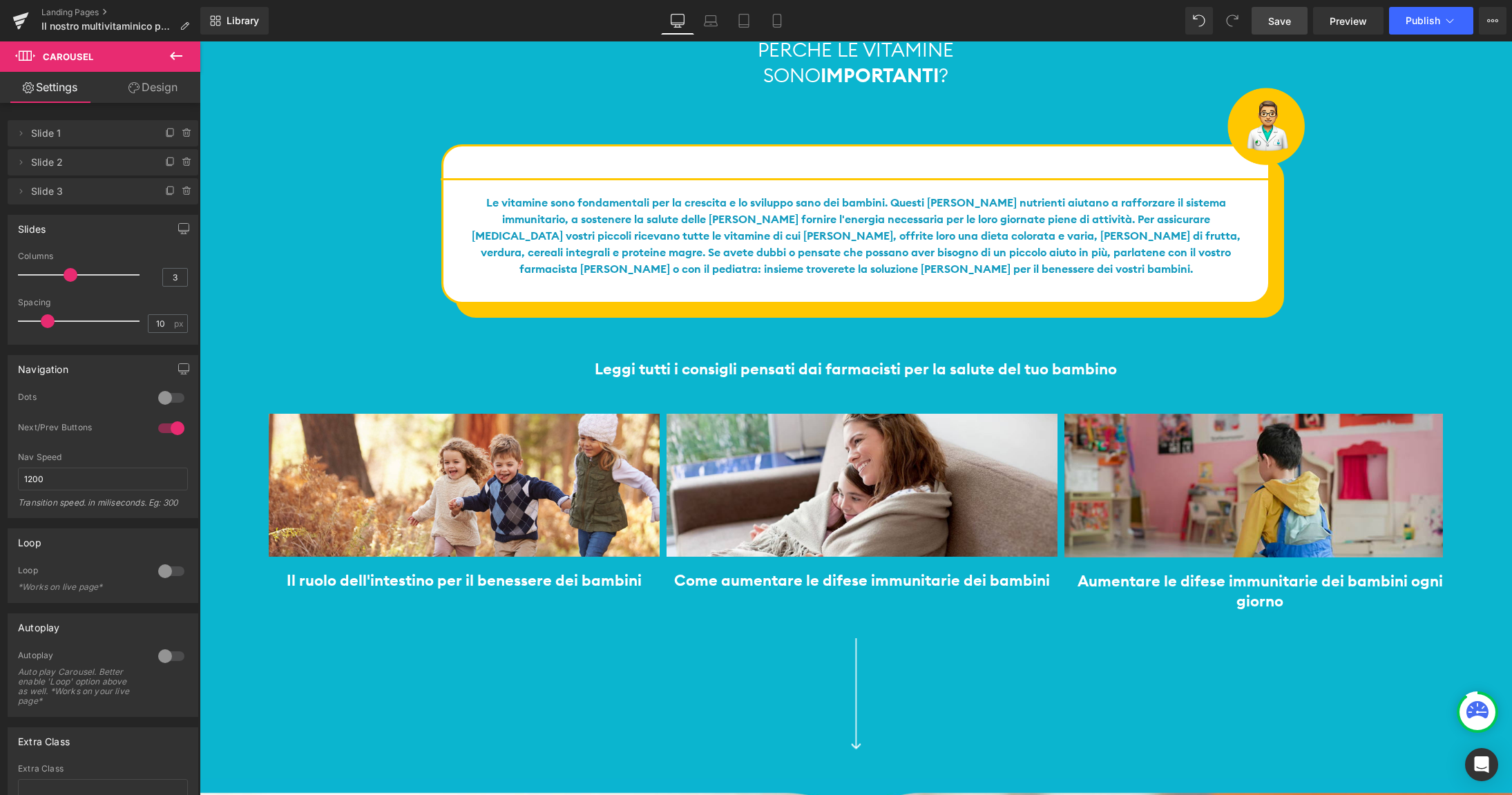
scroll to position [3349, 0]
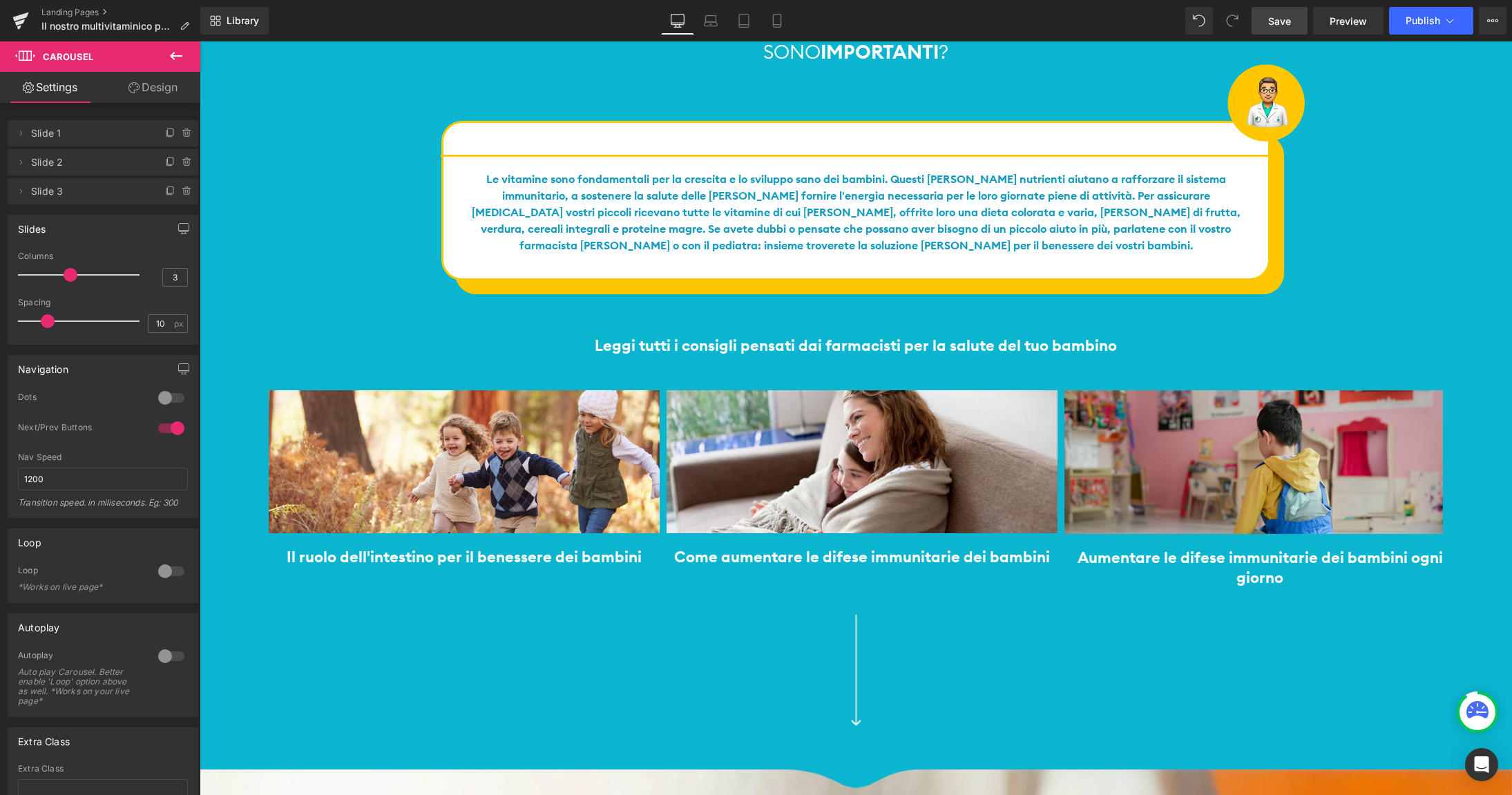
click at [1275, 20] on span "Save" at bounding box center [1279, 20] width 23 height 14
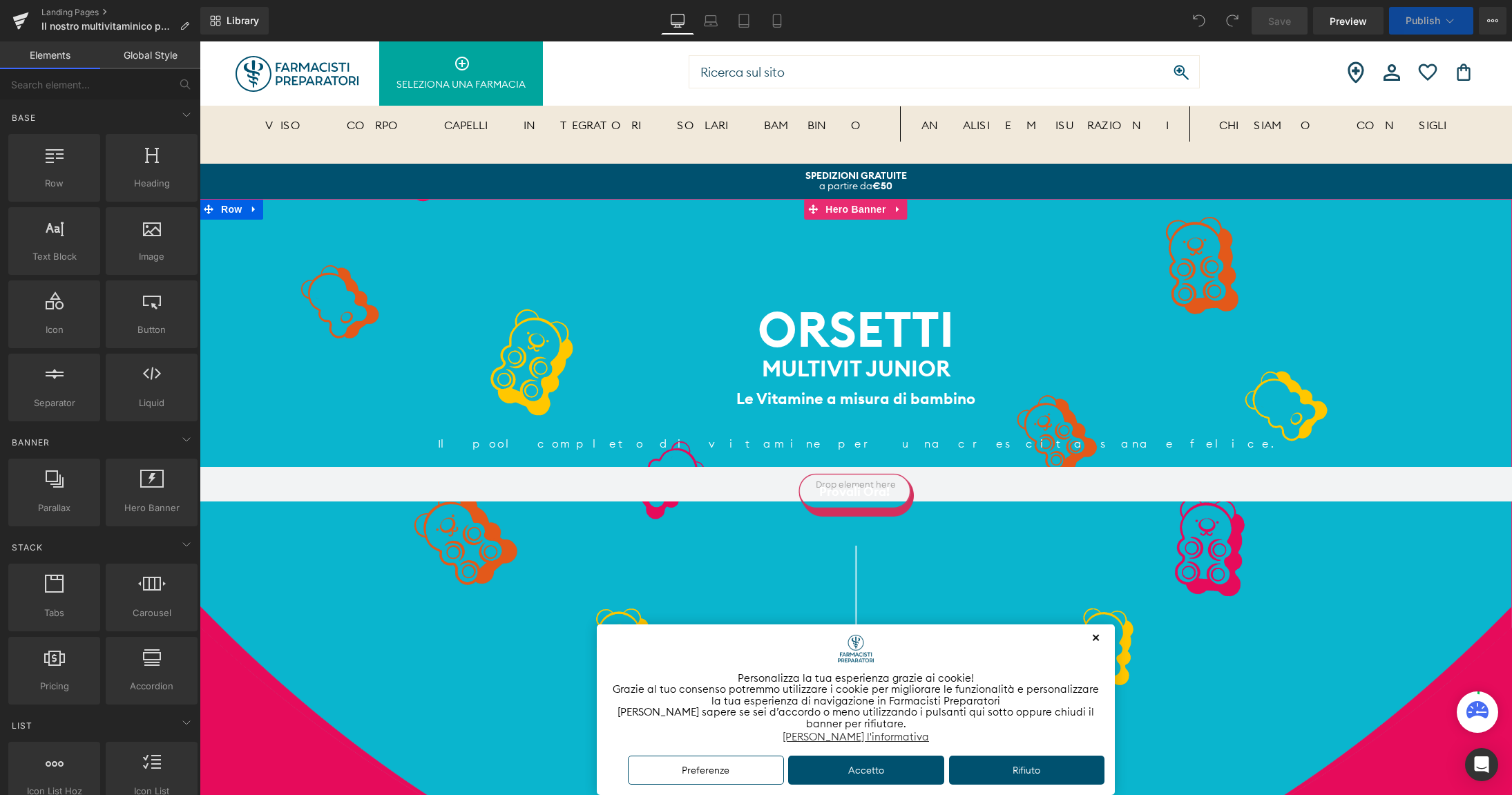
scroll to position [121, 0]
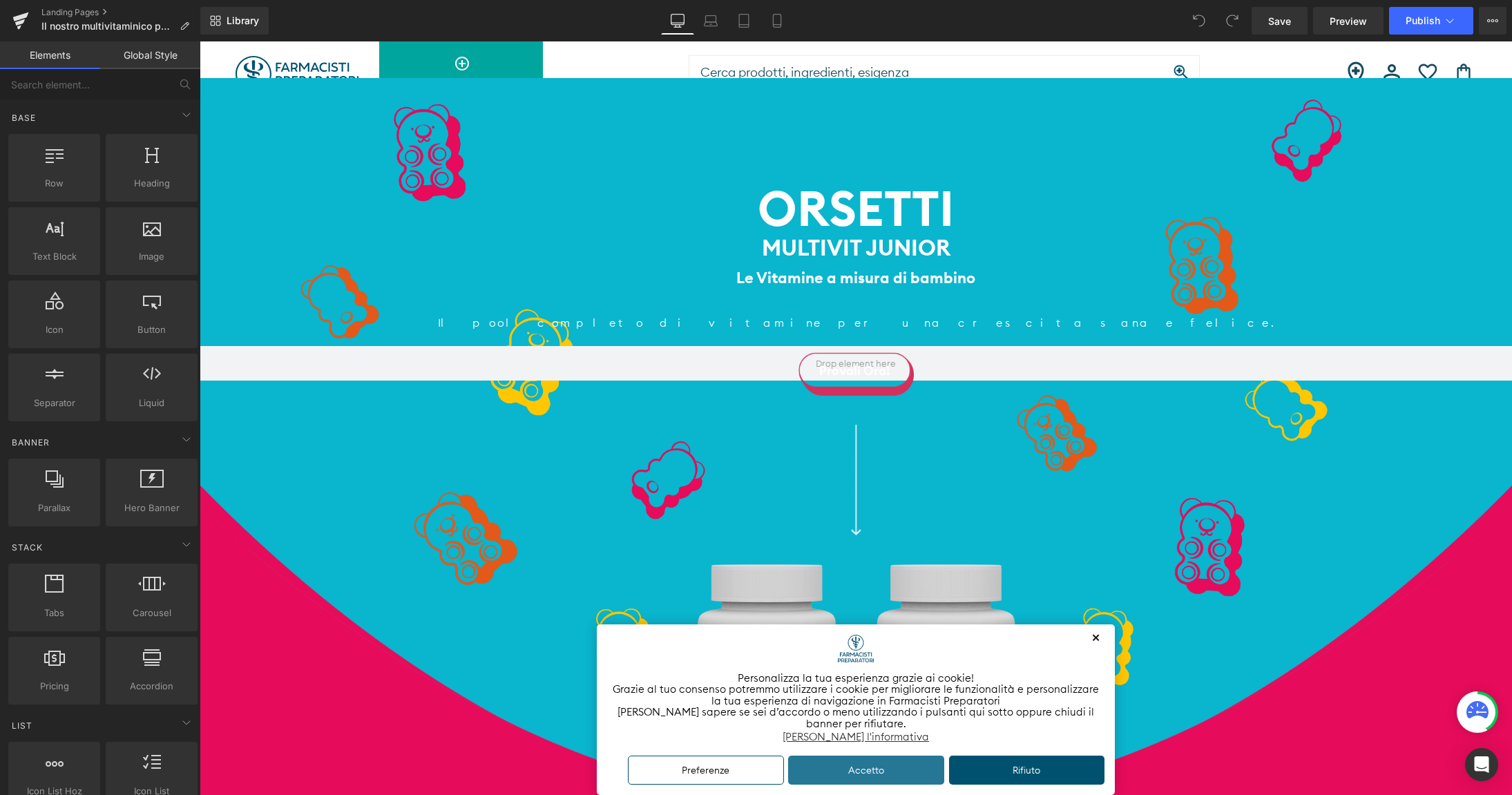
click at [873, 769] on button "Accetto" at bounding box center [866, 769] width 156 height 29
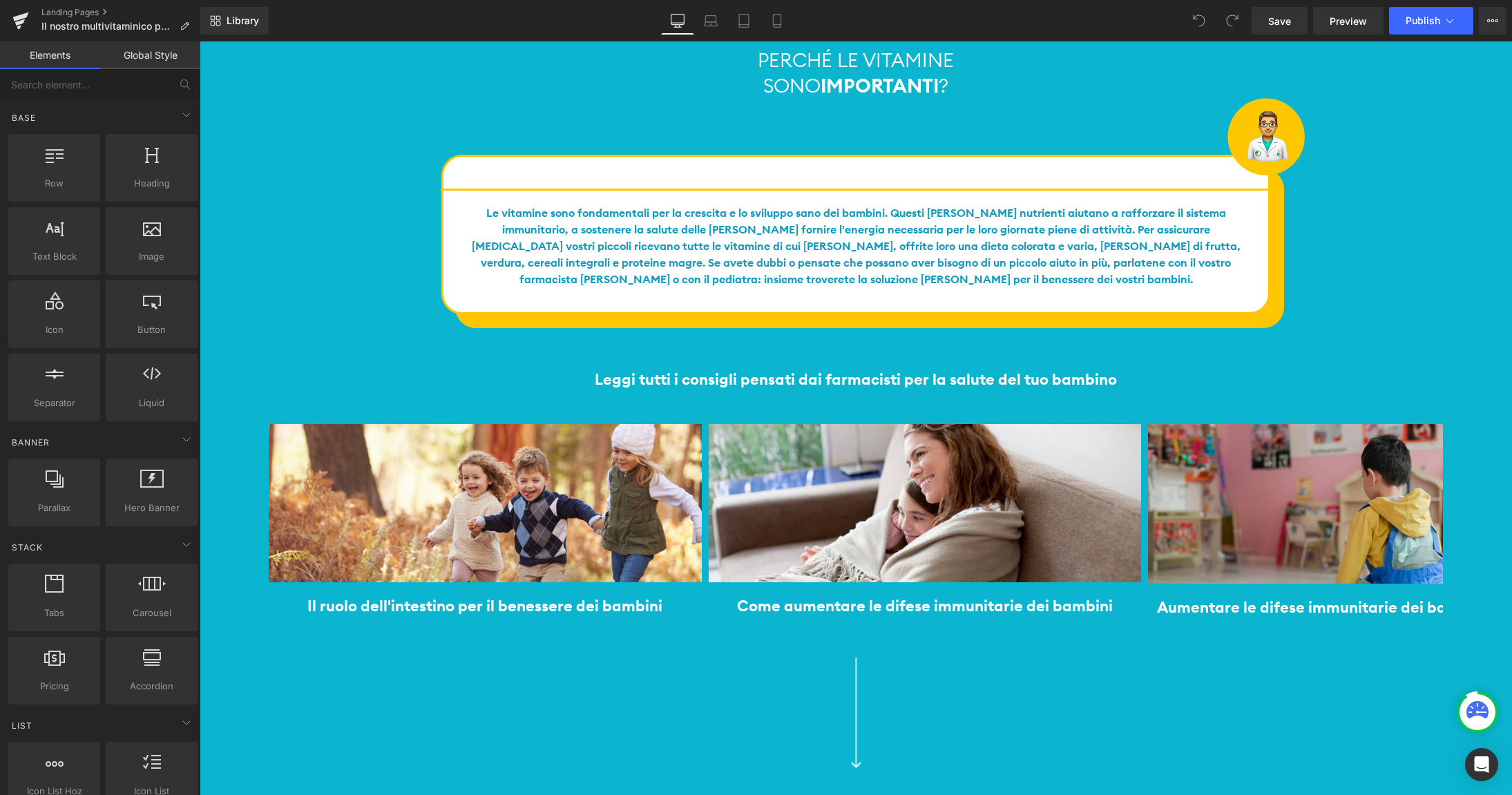
scroll to position [3297, 0]
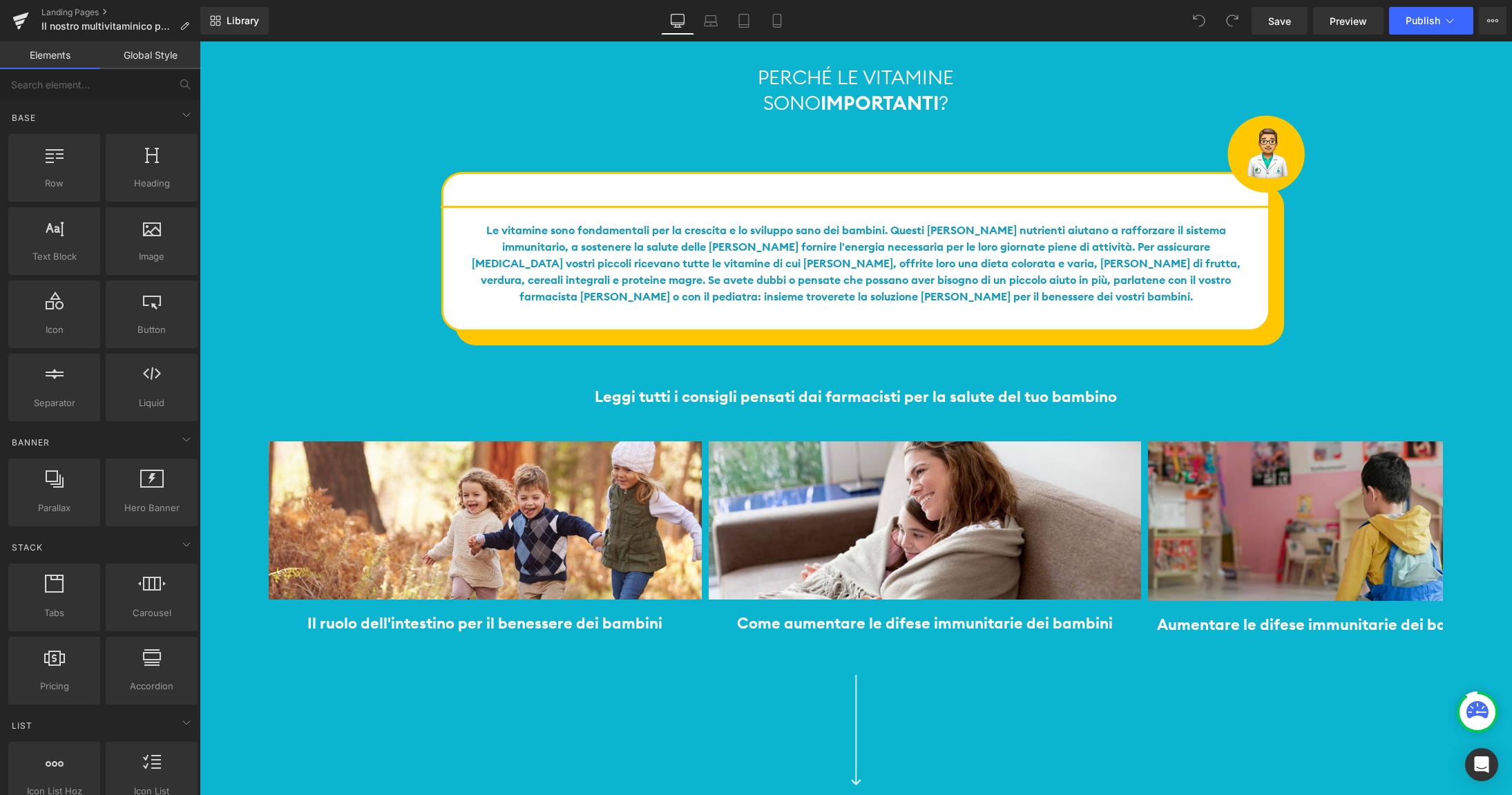
click at [1147, 675] on div at bounding box center [855, 730] width 1312 height 112
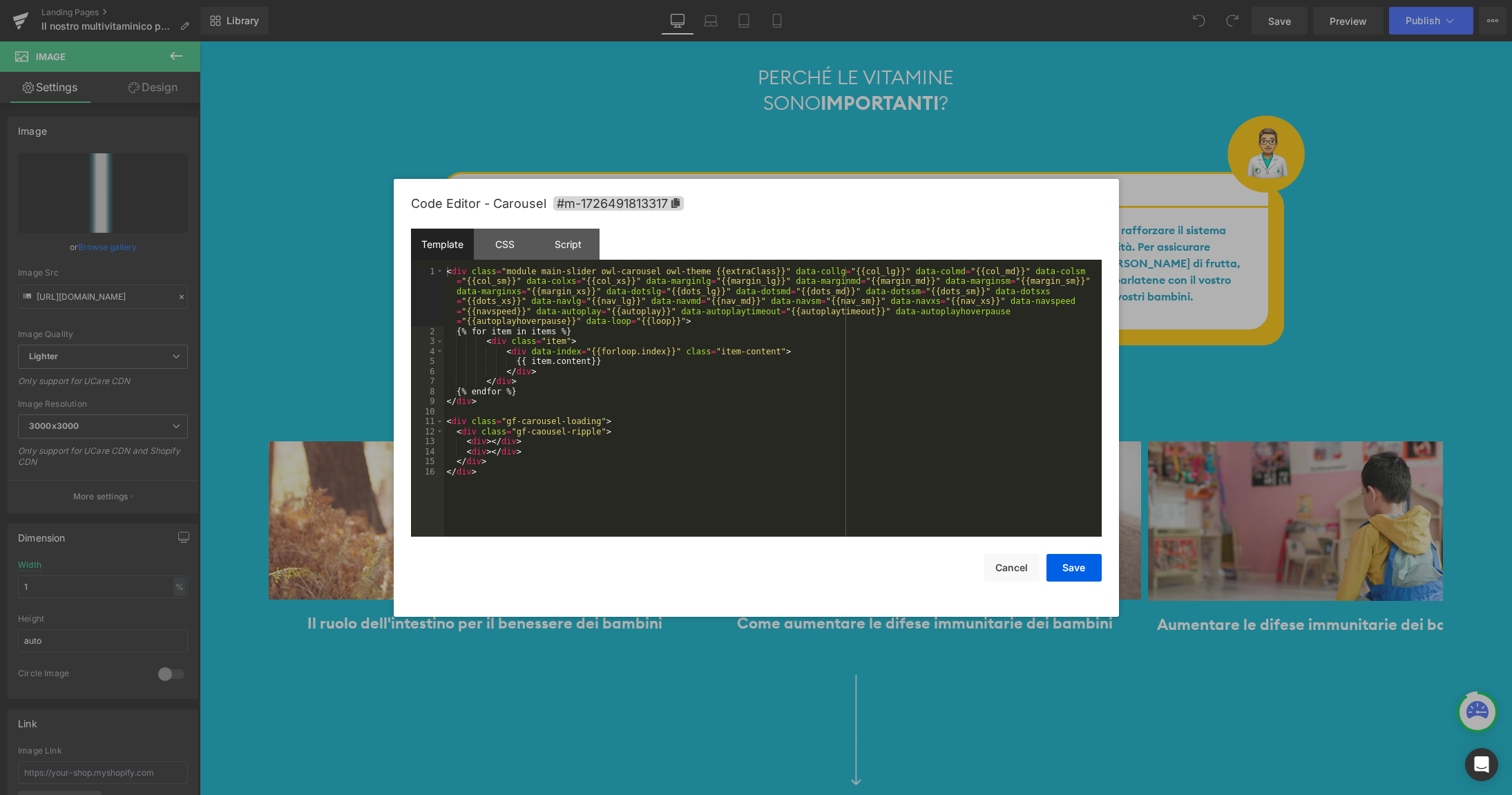
click at [850, 0] on div "You are previewing how the will restyle your page. You can not edit Elements in…" at bounding box center [756, 0] width 1512 height 0
click at [495, 245] on div "CSS" at bounding box center [505, 244] width 62 height 31
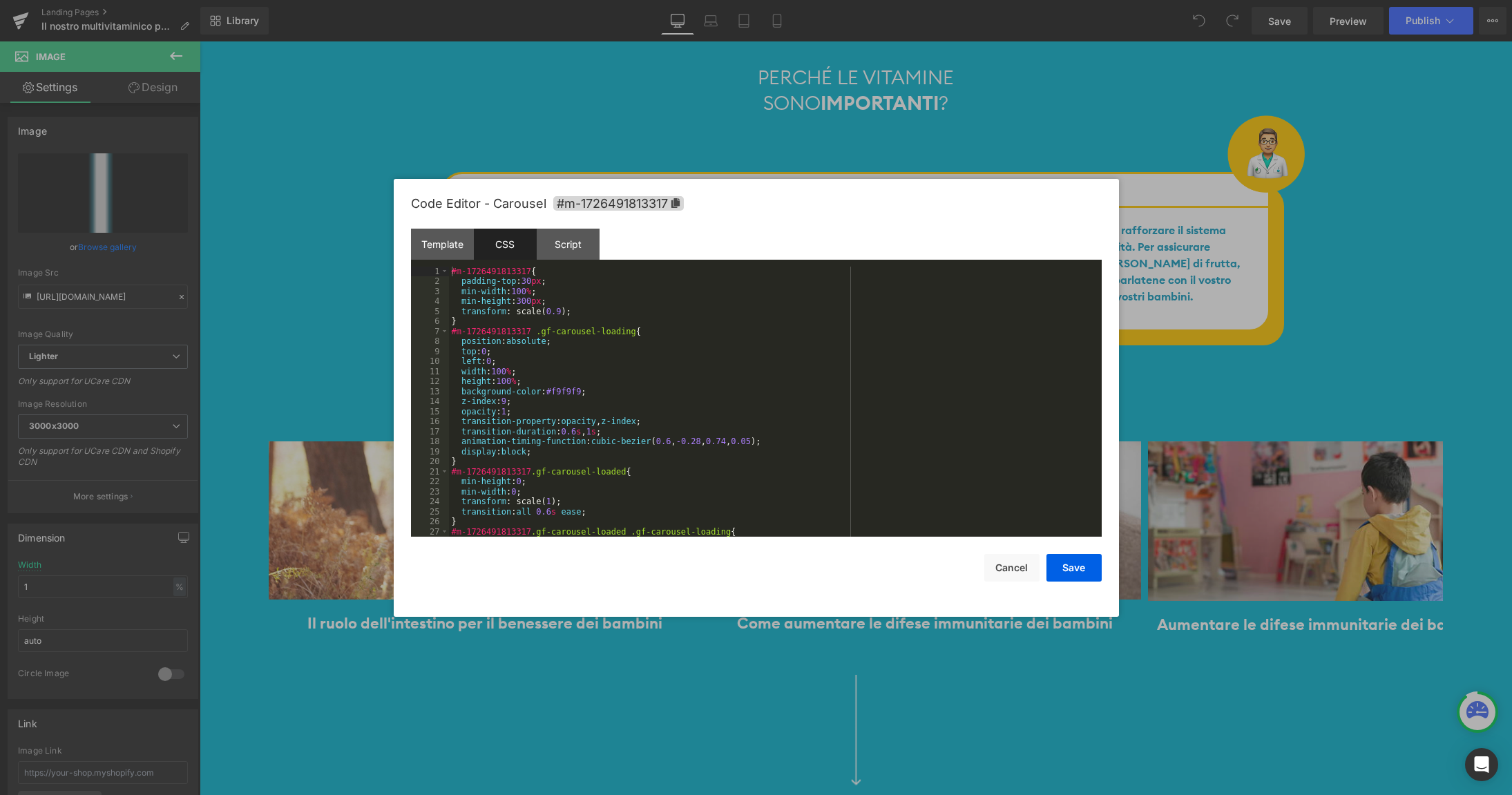
drag, startPoint x: 462, startPoint y: 282, endPoint x: 485, endPoint y: 286, distance: 23.3
click at [462, 282] on div "#m-1726491813317 { padding-top : 30 px ; min-width : 100 % ; min-height : 300 p…" at bounding box center [775, 412] width 653 height 291
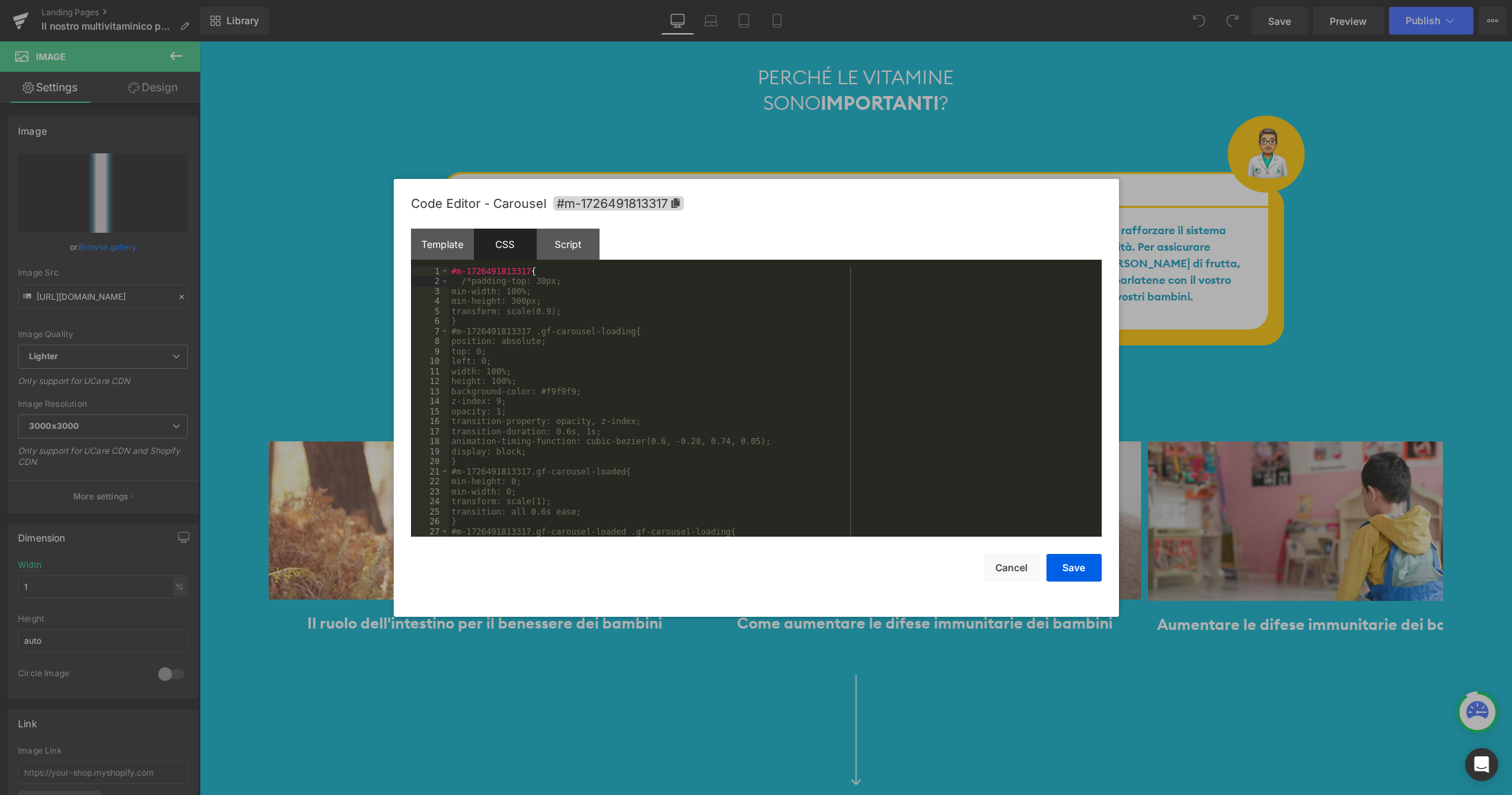
click at [593, 311] on div "#m-1726491813317 { /*padding-top: 30px; min-width: 100%; min-height: 300px; tra…" at bounding box center [775, 412] width 653 height 291
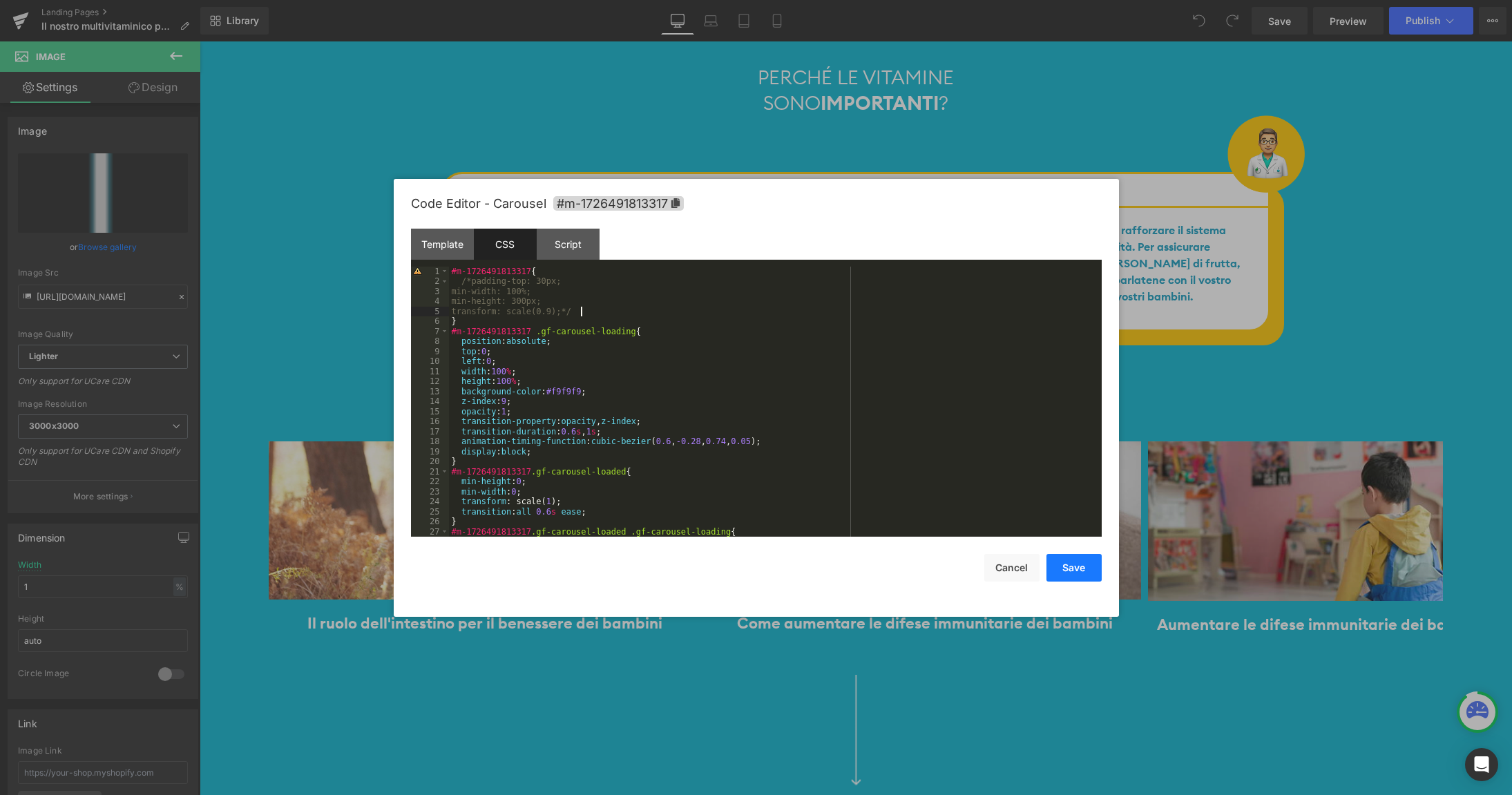
click at [1072, 571] on button "Save" at bounding box center [1074, 568] width 55 height 28
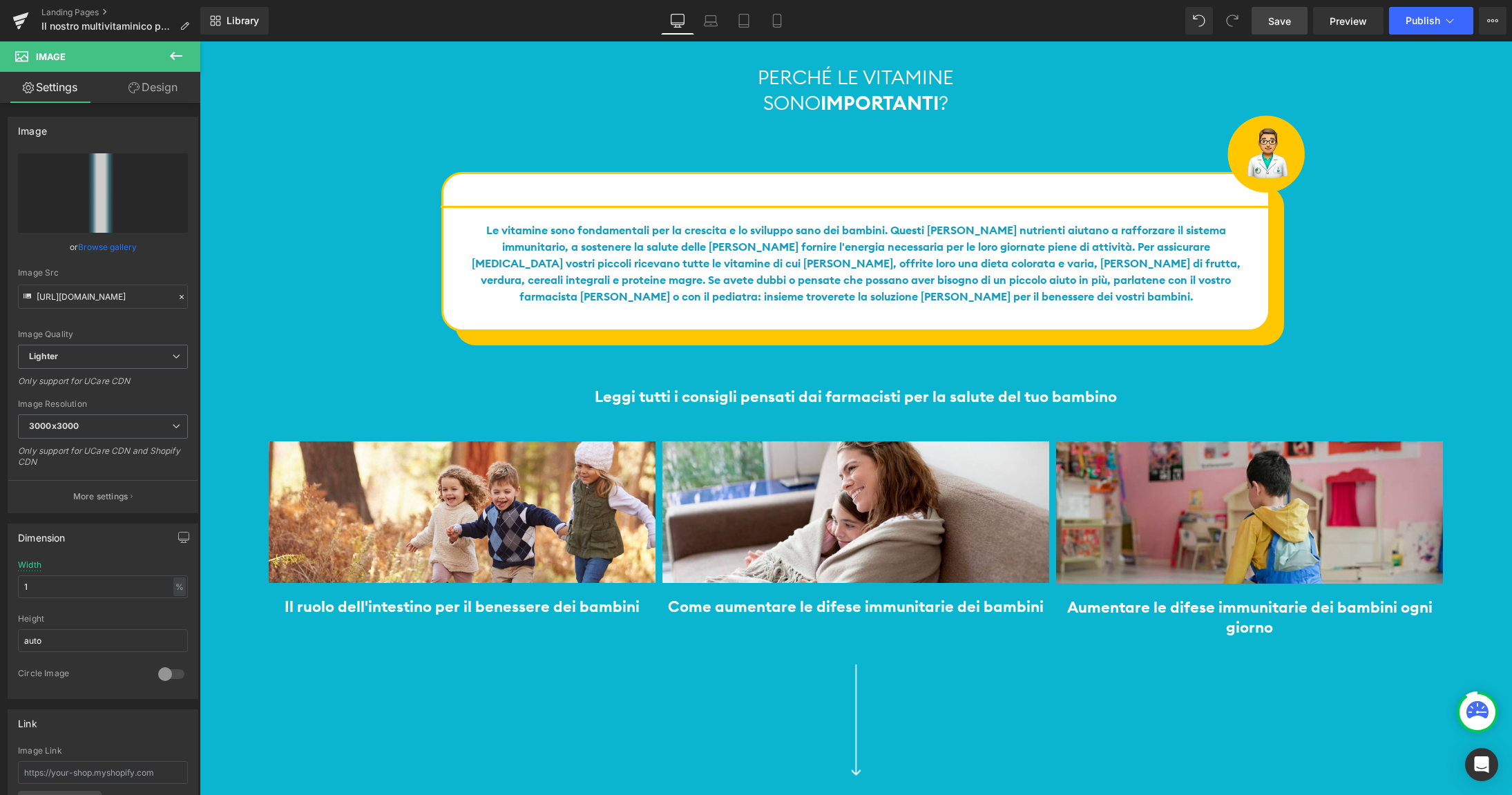
click at [1278, 25] on span "Save" at bounding box center [1279, 20] width 23 height 14
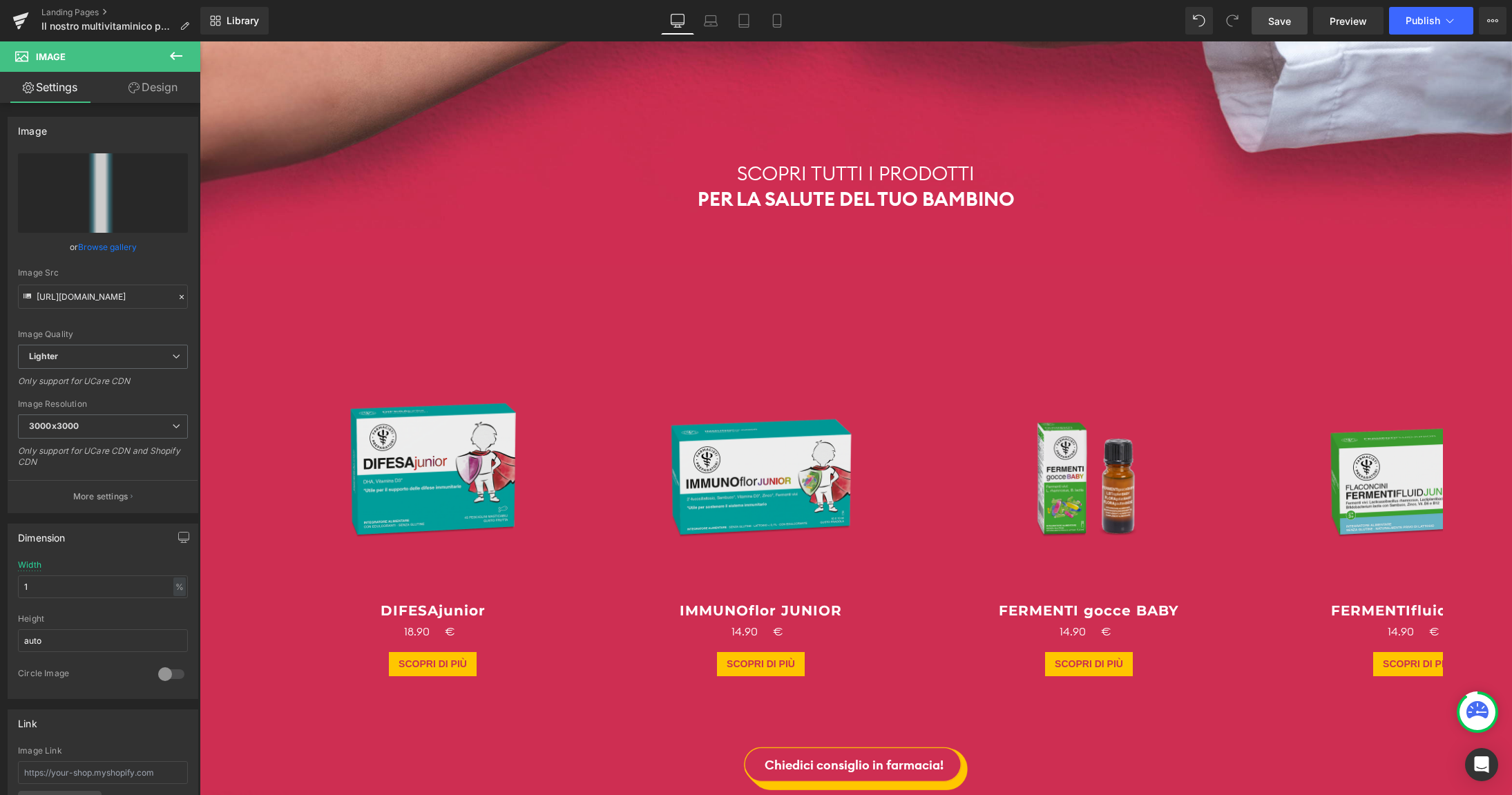
scroll to position [5088, 0]
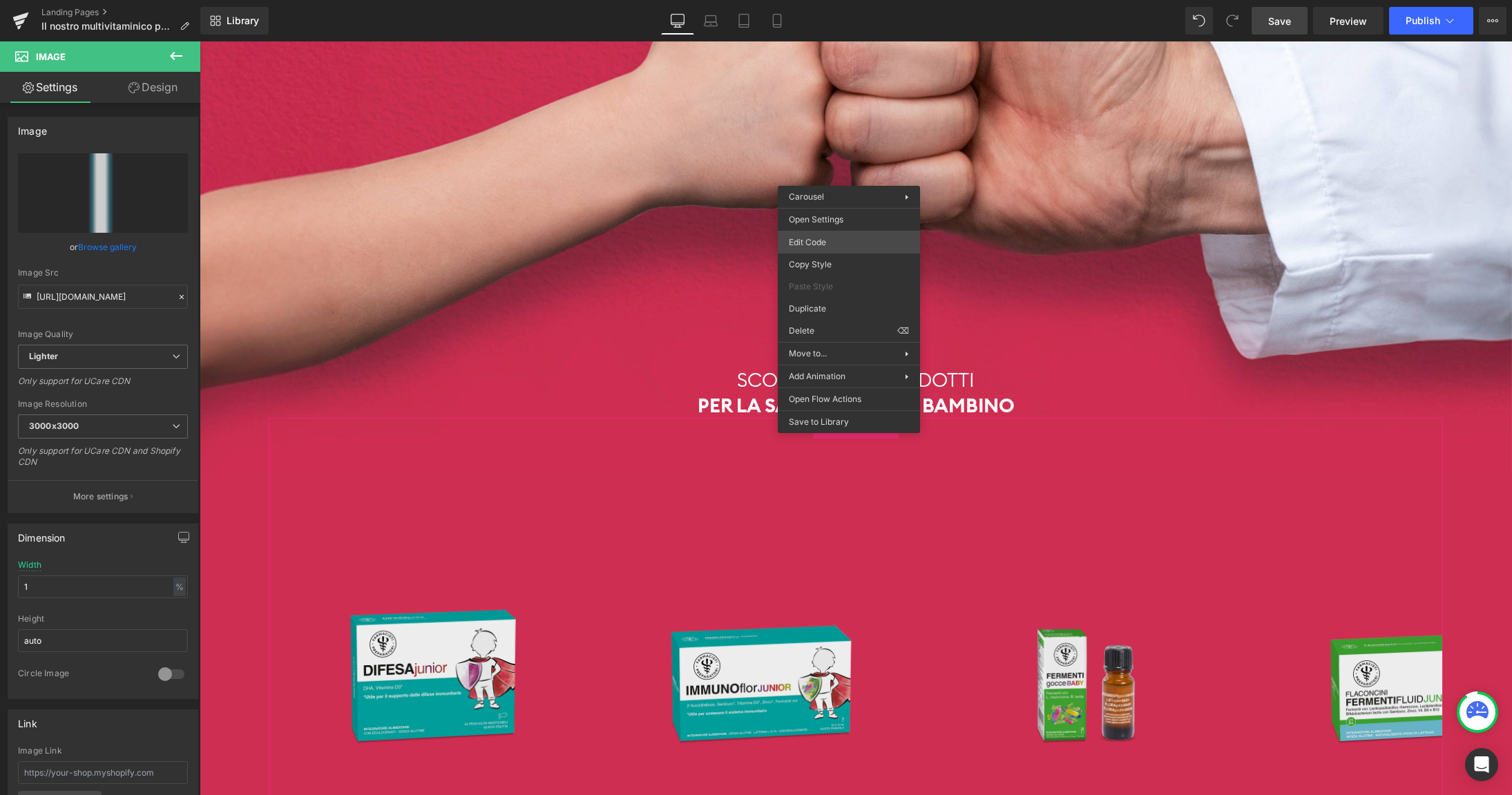
click at [827, 0] on div "You are previewing how the will restyle your page. You can not edit Elements in…" at bounding box center [756, 0] width 1512 height 0
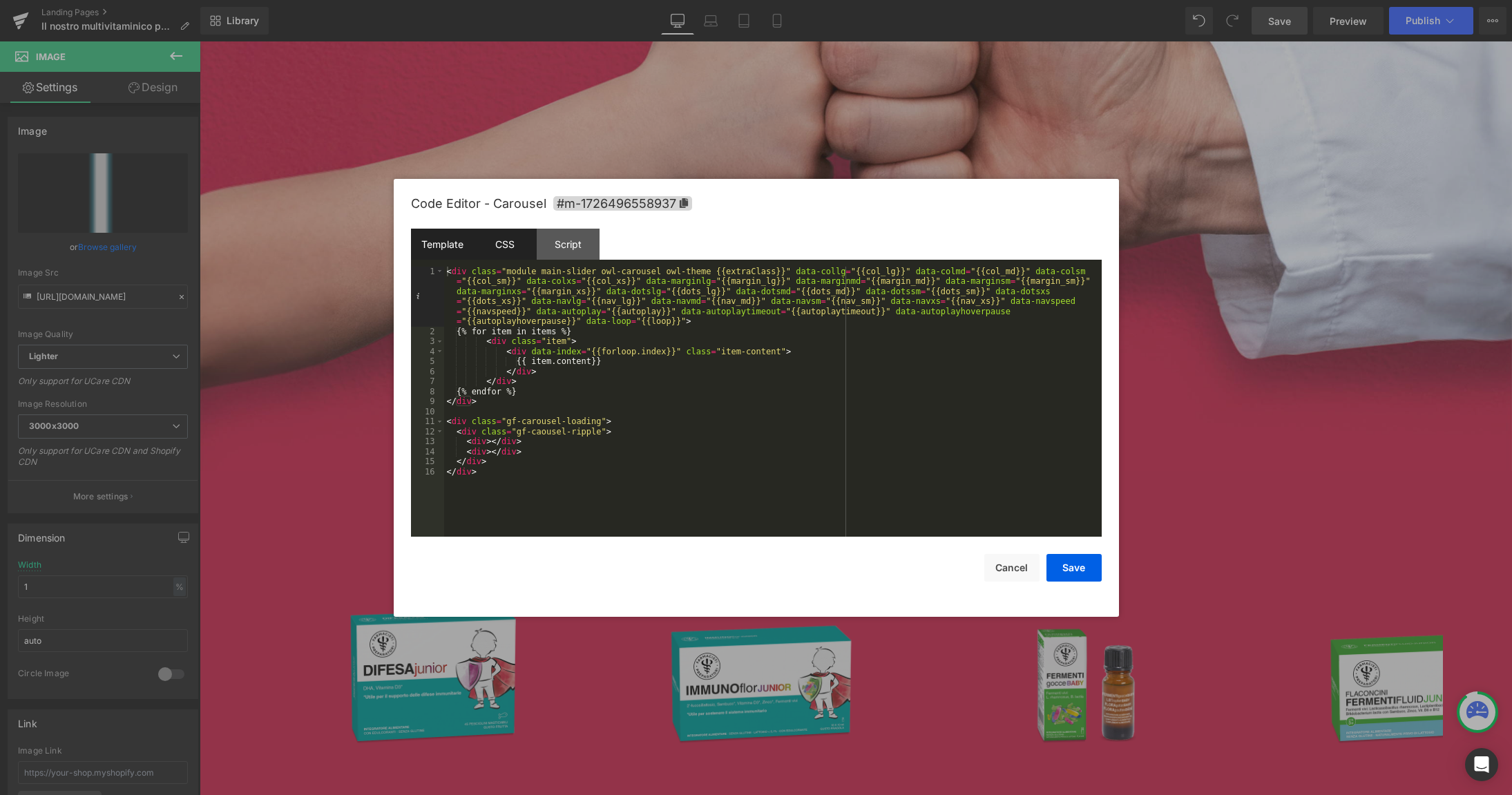
click at [501, 248] on div "CSS" at bounding box center [505, 244] width 62 height 31
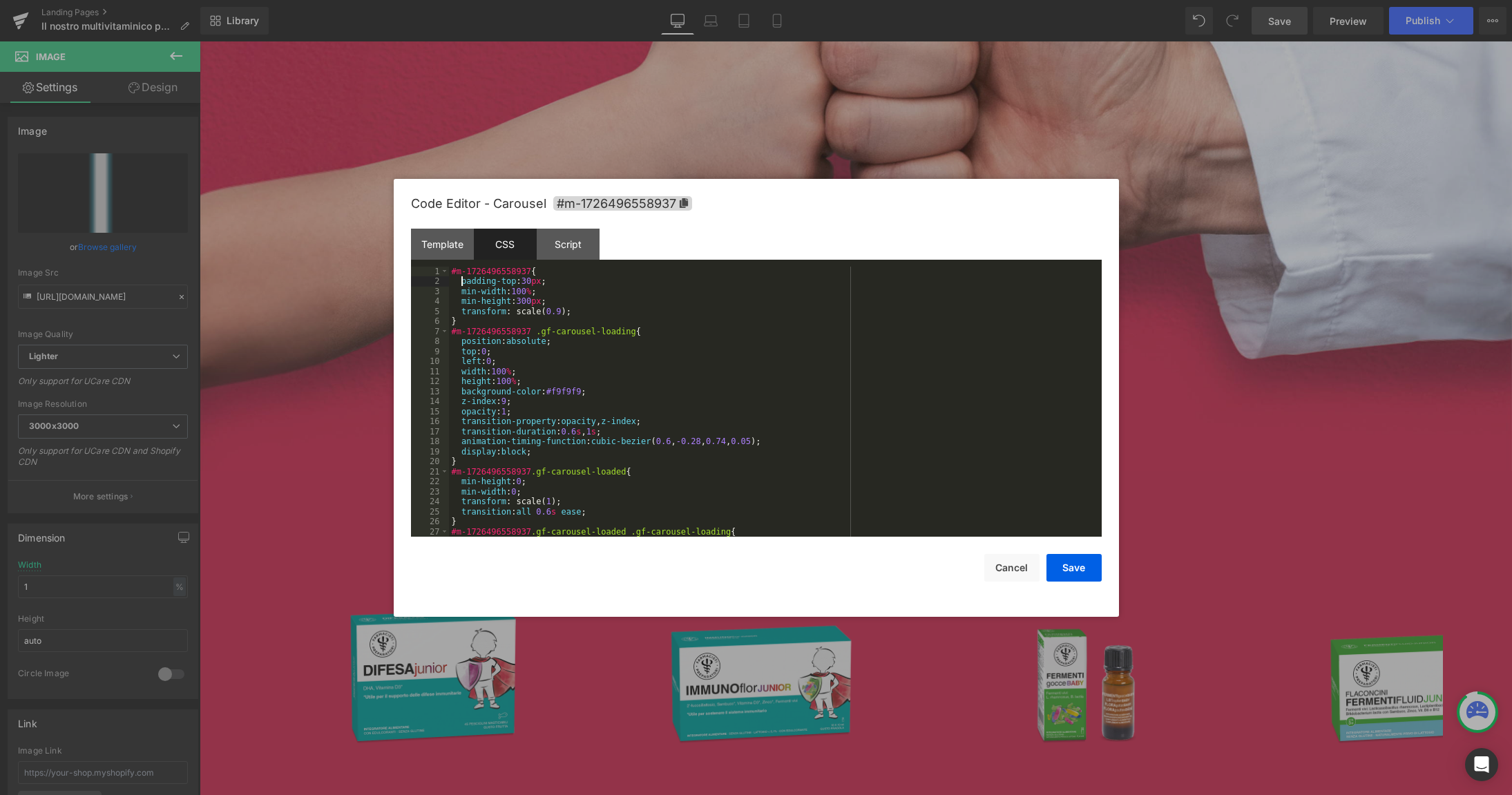
click at [461, 281] on div "#m-1726496558937 { padding-top : 30 px ; min-width : 100 % ; min-height : 300 p…" at bounding box center [775, 412] width 653 height 291
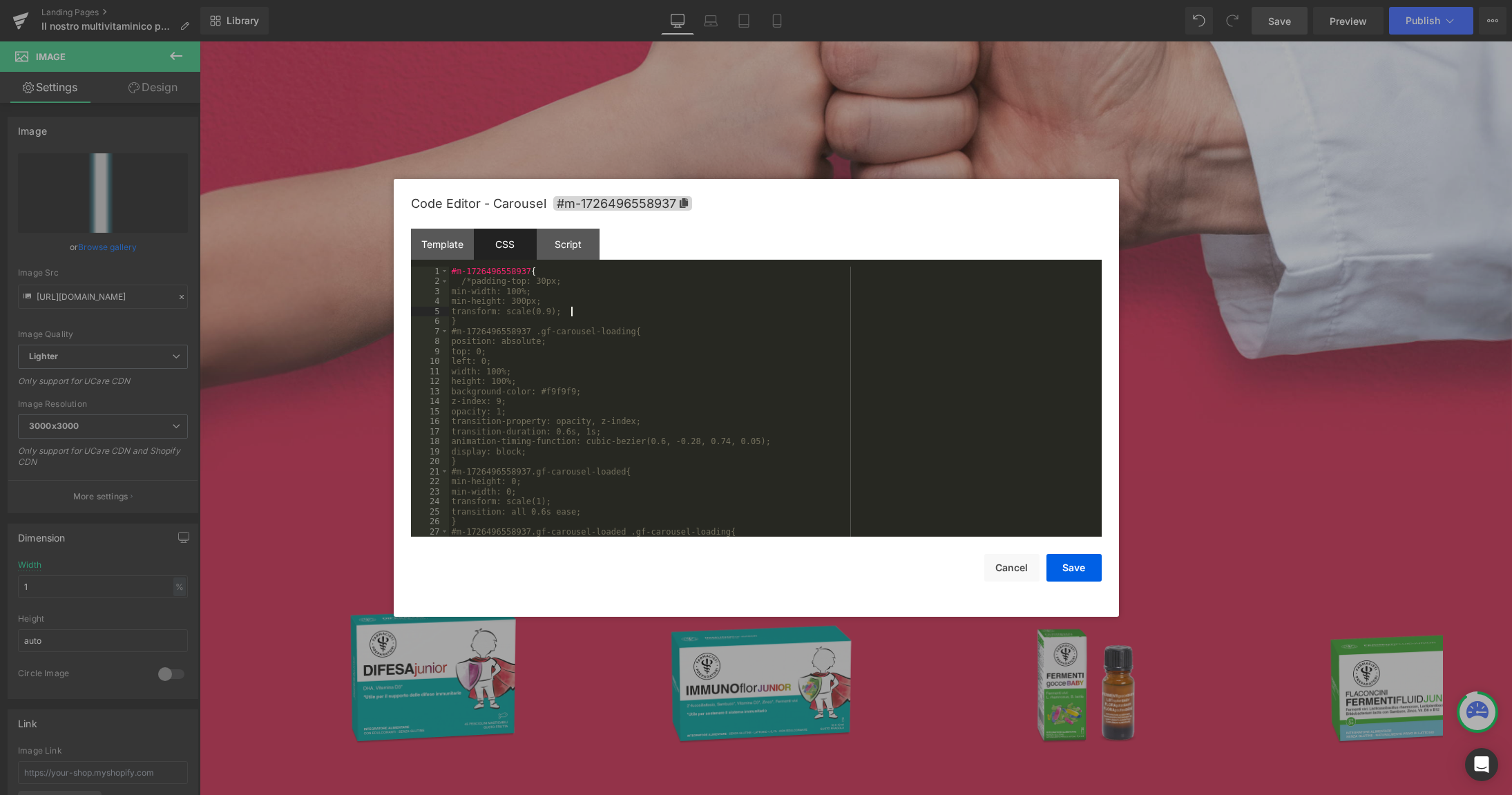
click at [572, 311] on div "#m-1726496558937 { /*padding-top: 30px; min-width: 100%; min-height: 300px; tra…" at bounding box center [775, 412] width 653 height 291
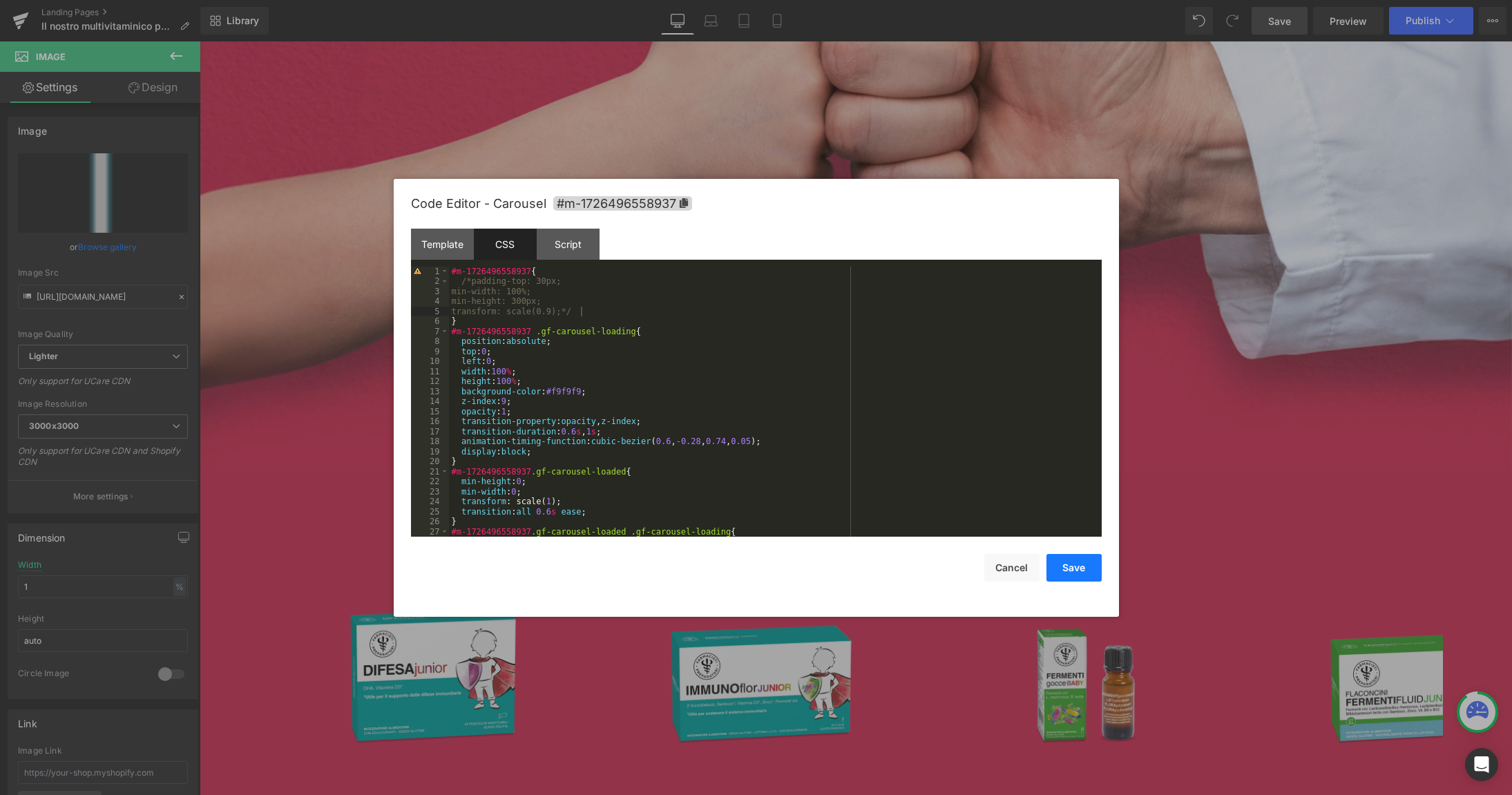
click at [1078, 568] on button "Save" at bounding box center [1074, 568] width 55 height 28
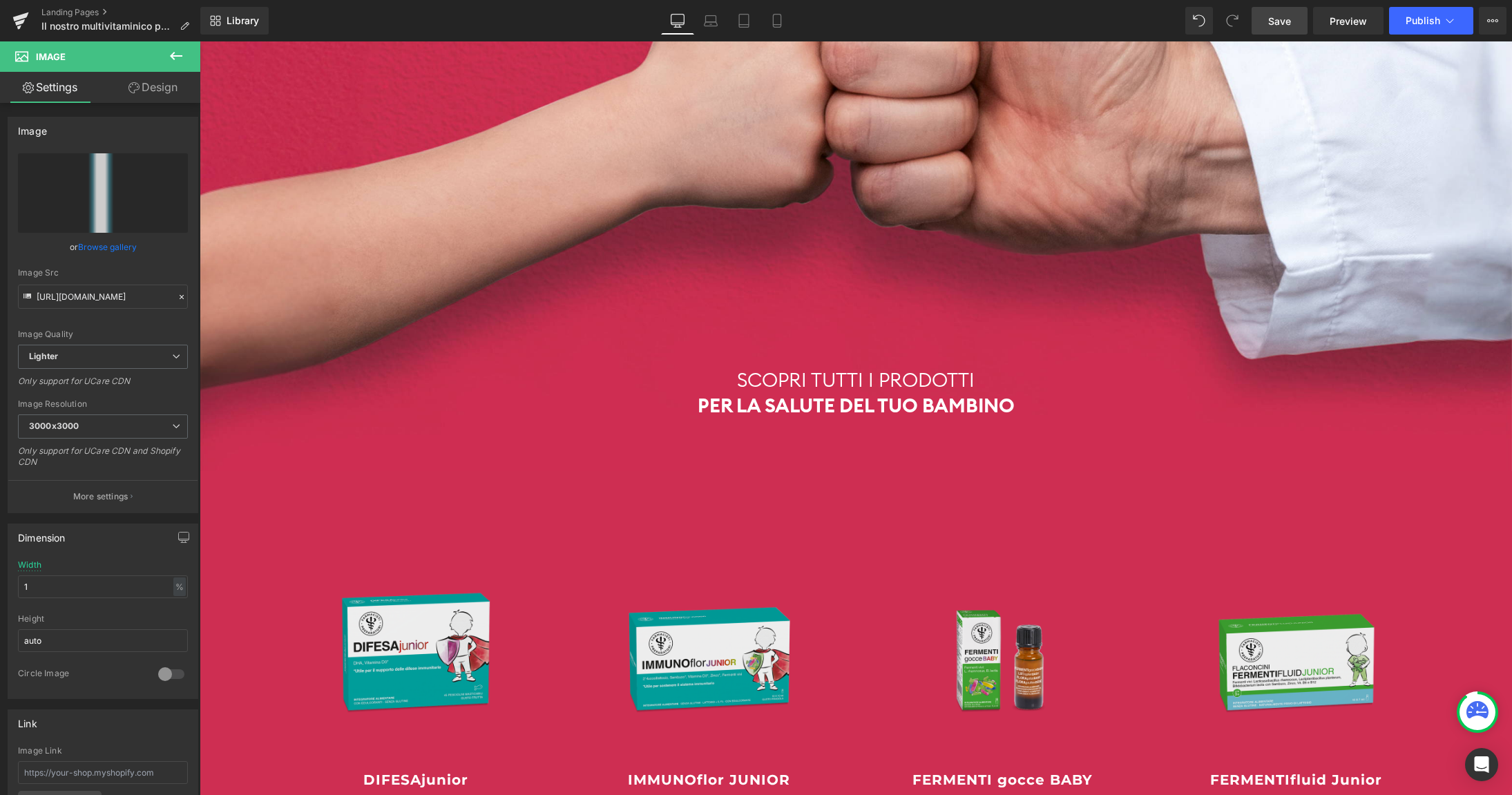
click at [1277, 18] on span "Save" at bounding box center [1279, 20] width 23 height 14
click at [1279, 16] on span "Save" at bounding box center [1279, 20] width 23 height 14
click at [715, 18] on icon at bounding box center [710, 19] width 11 height 6
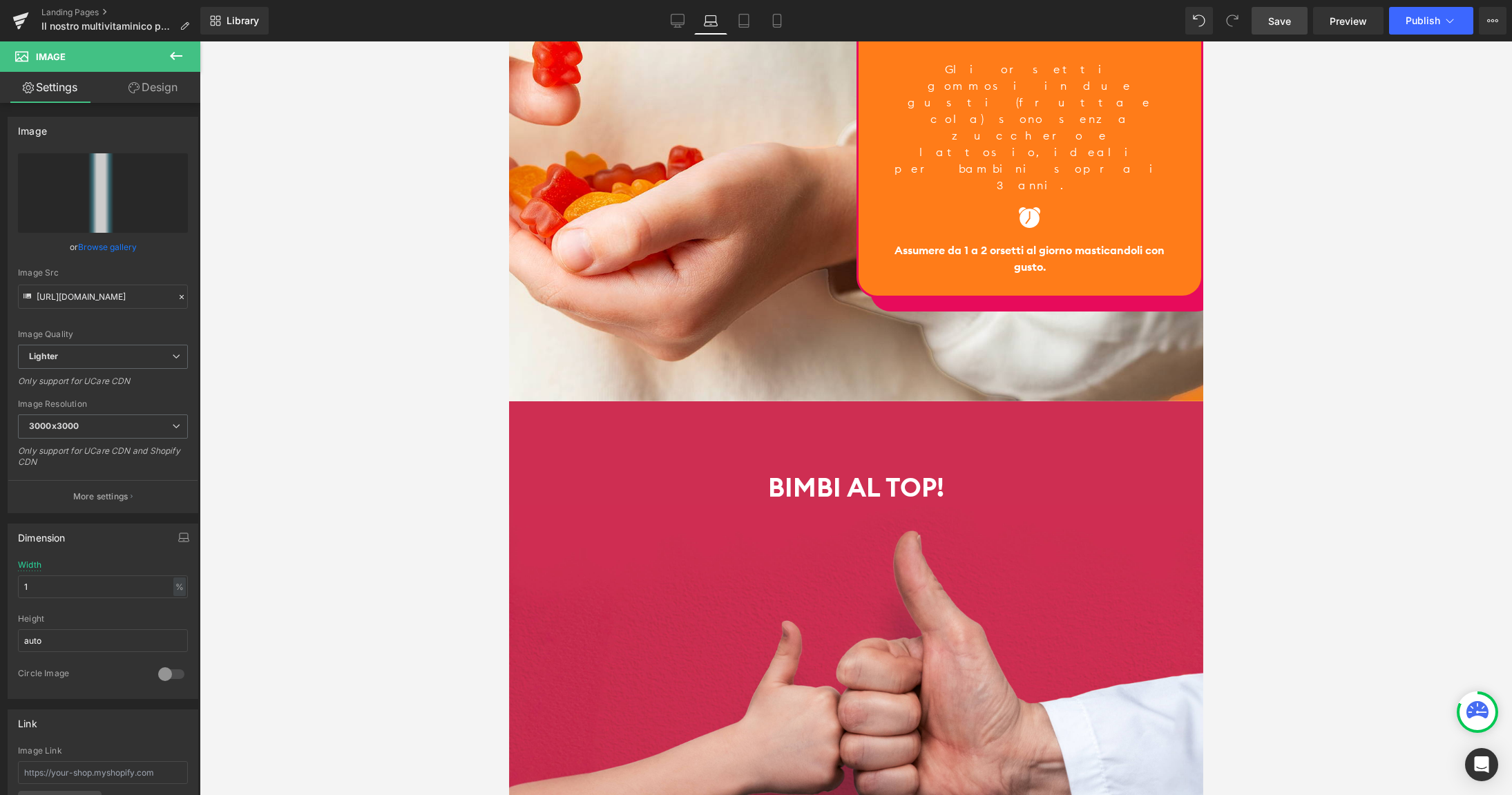
scroll to position [3976, 0]
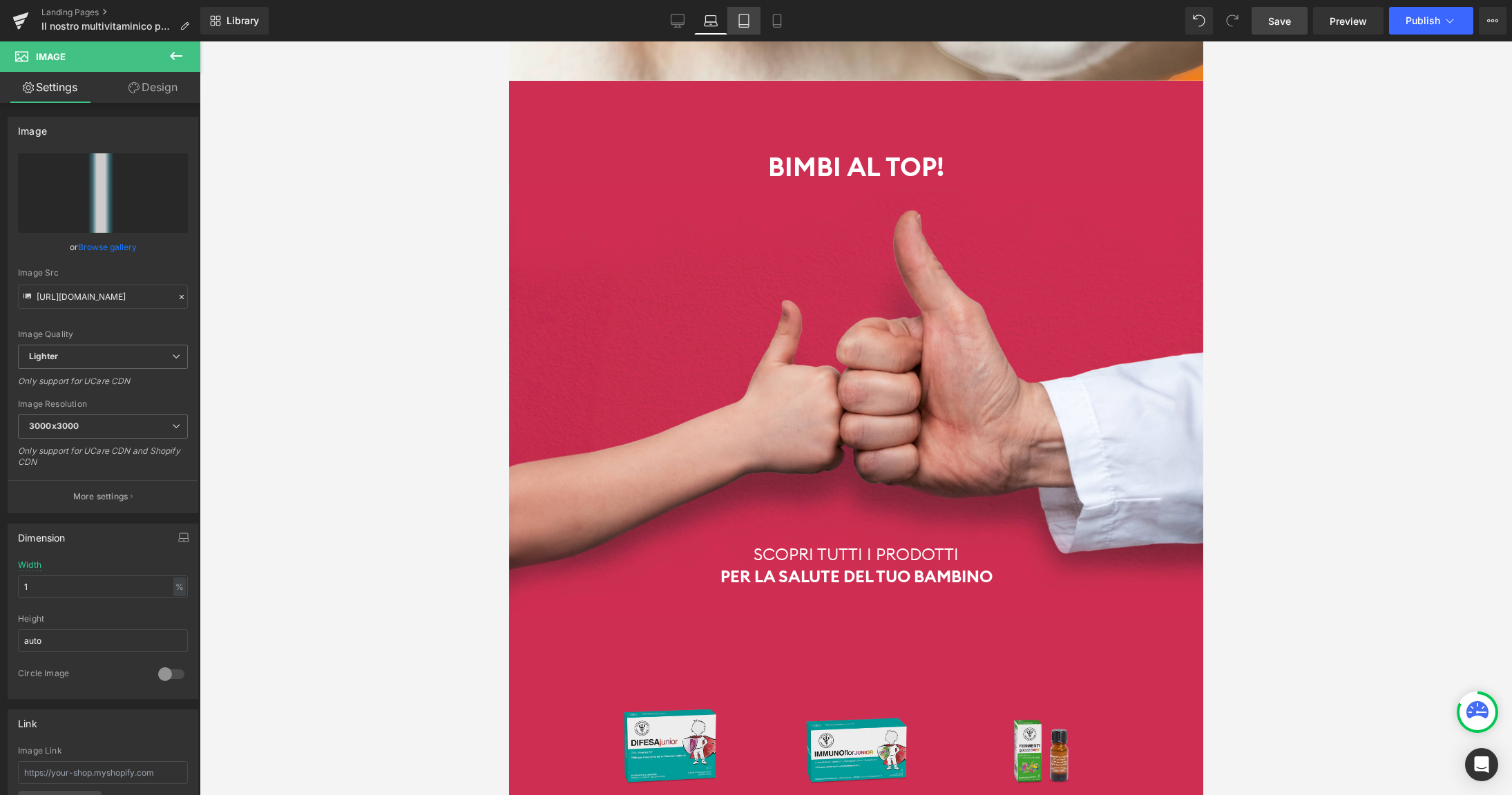
click at [756, 20] on link "Tablet" at bounding box center [744, 20] width 33 height 28
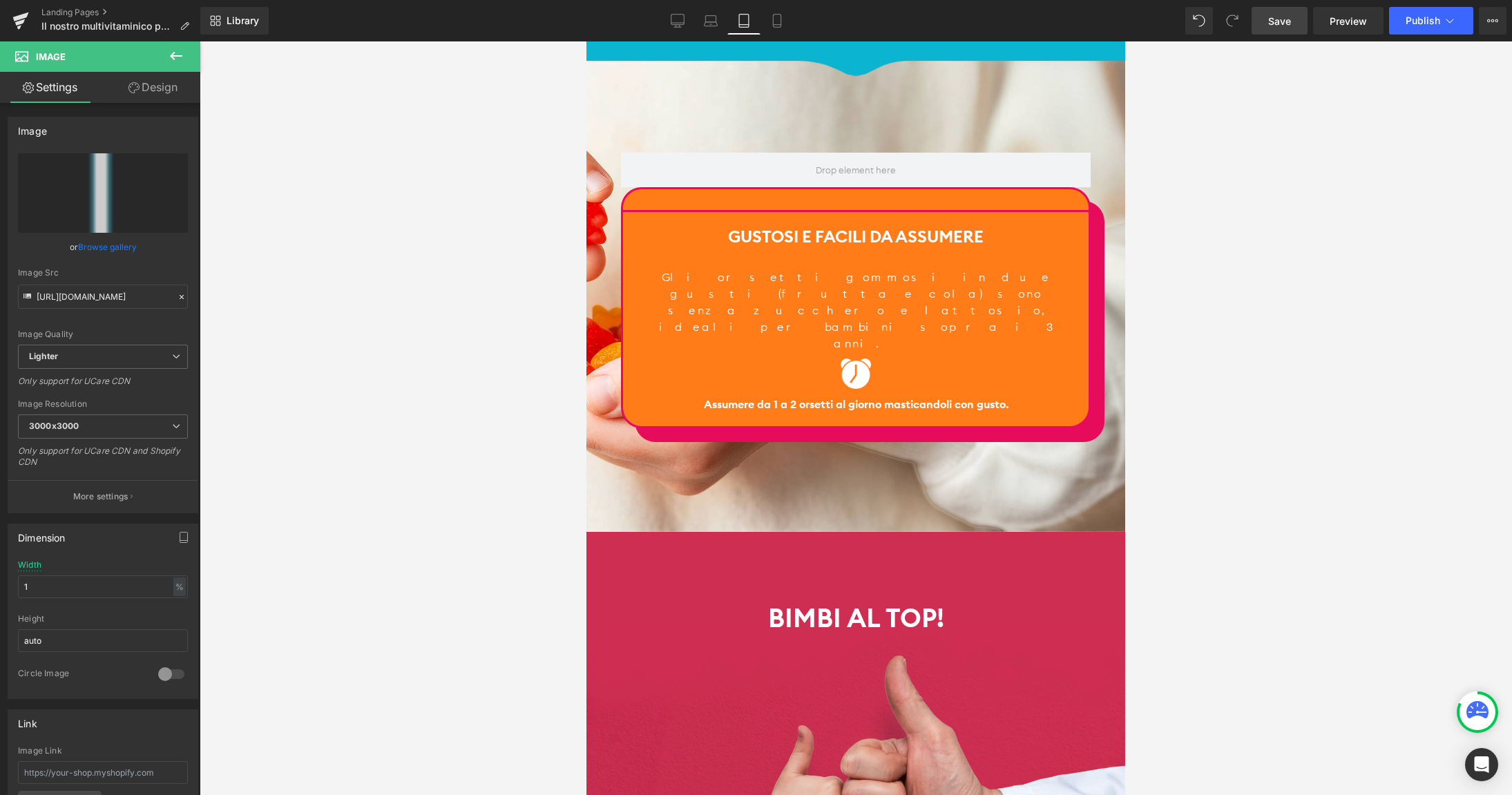
scroll to position [3388, 0]
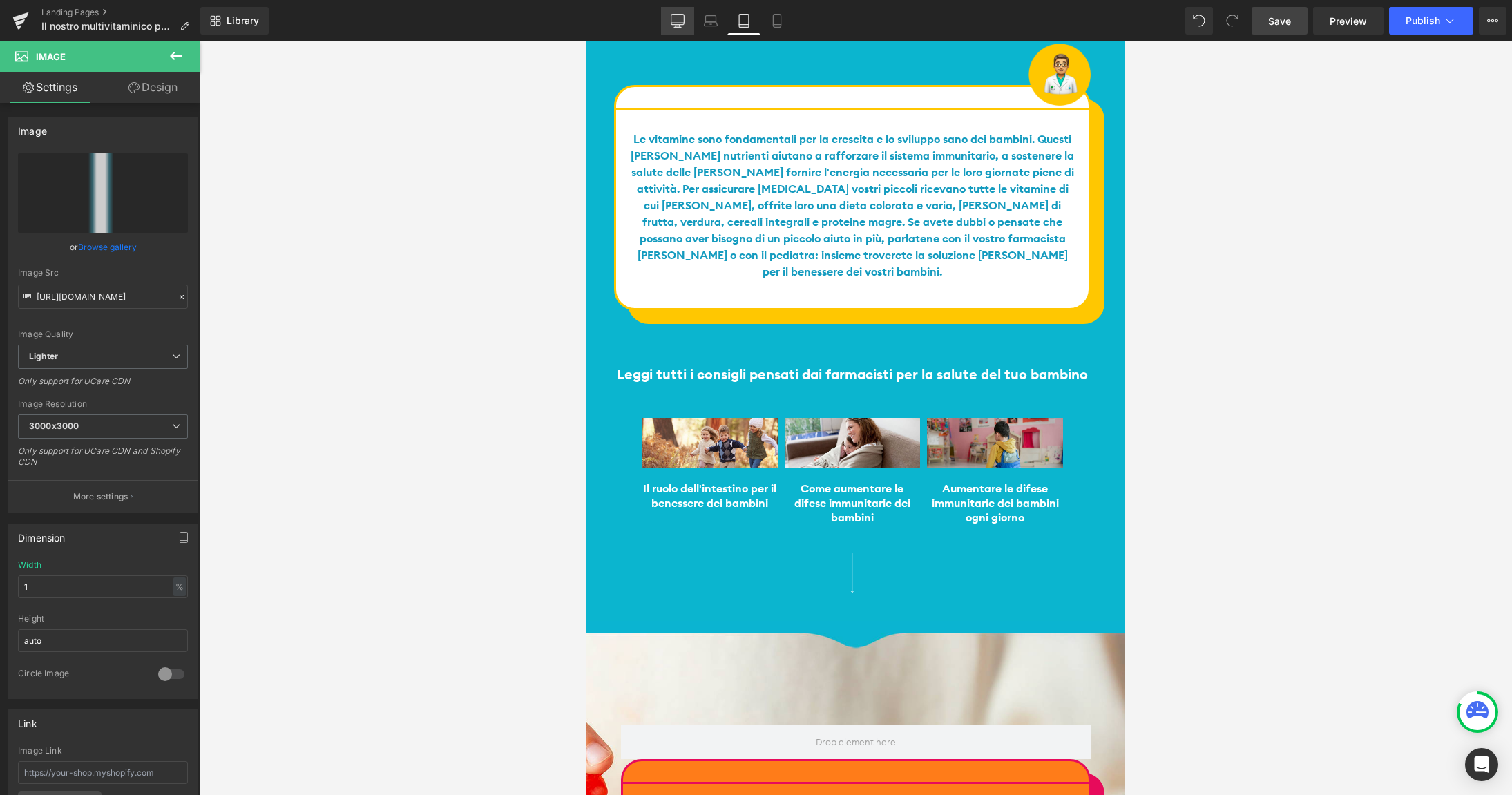
click at [683, 19] on icon at bounding box center [678, 20] width 14 height 14
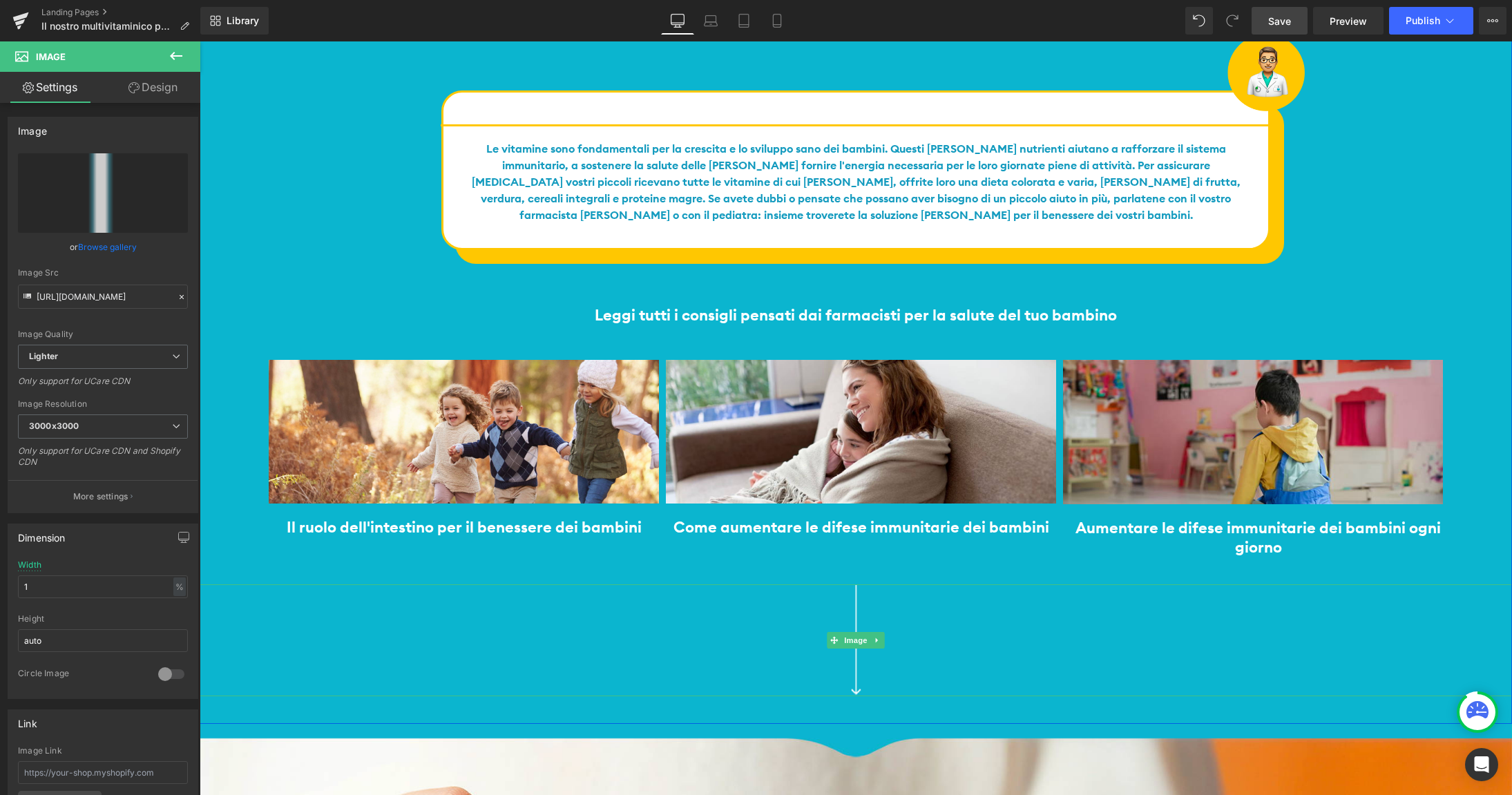
scroll to position [3270, 0]
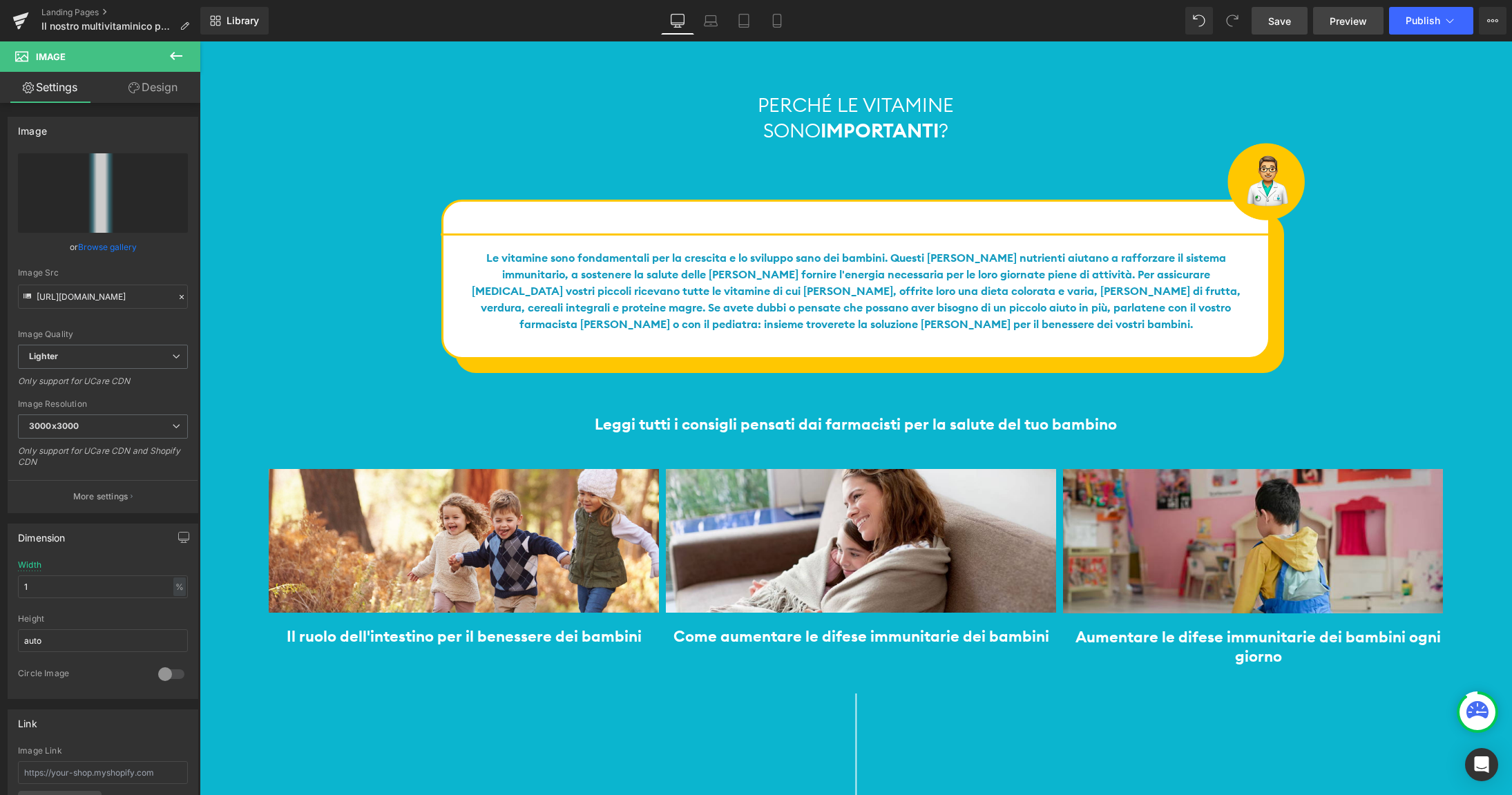
click at [1347, 26] on span "Preview" at bounding box center [1349, 20] width 38 height 14
click at [1272, 11] on link "Save" at bounding box center [1279, 20] width 56 height 28
click at [87, 11] on link "Landing Pages" at bounding box center [120, 12] width 159 height 11
